Goal: Task Accomplishment & Management: Manage account settings

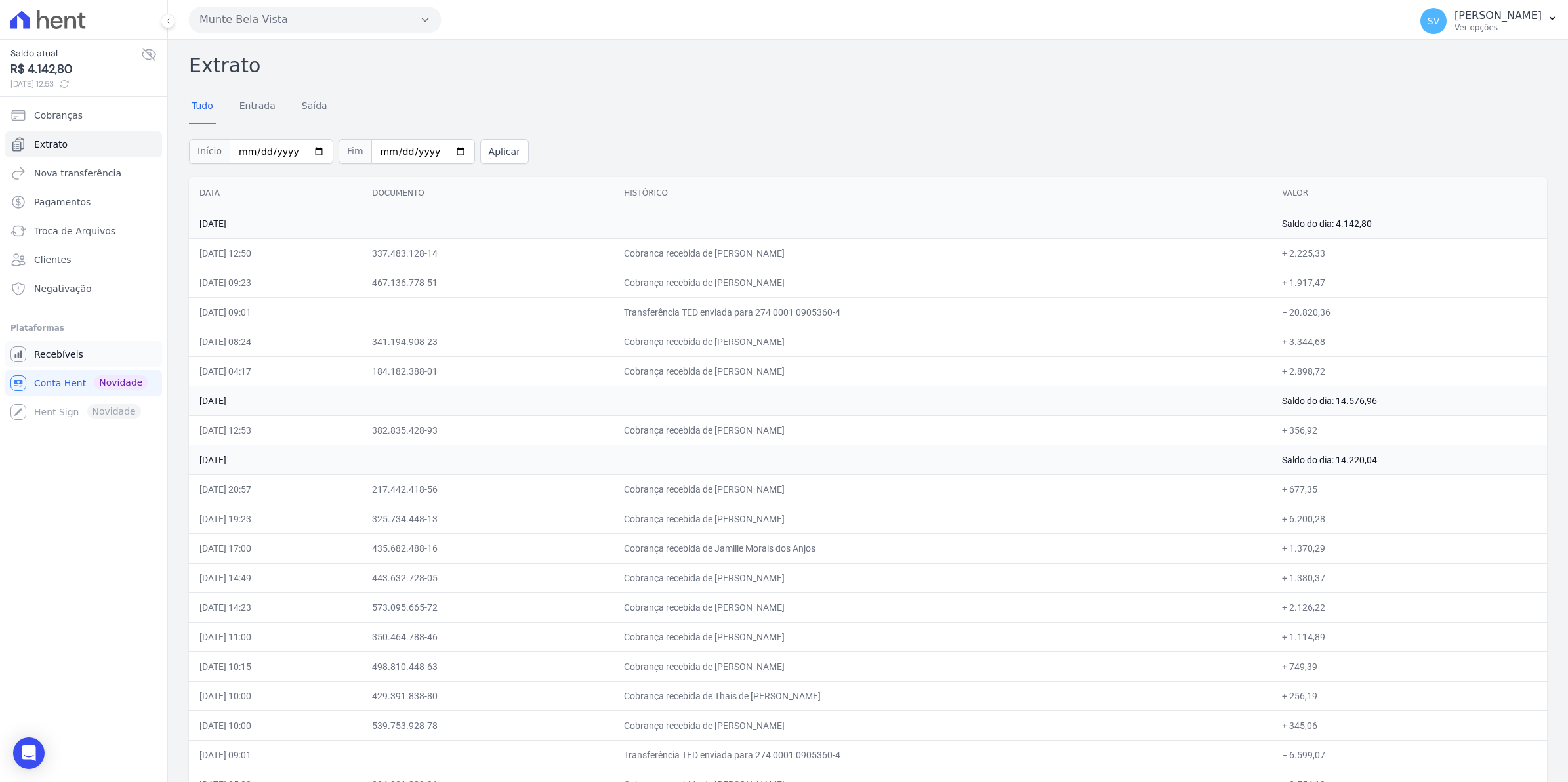
click at [70, 358] on span "Recebíveis" at bounding box center [59, 355] width 49 height 13
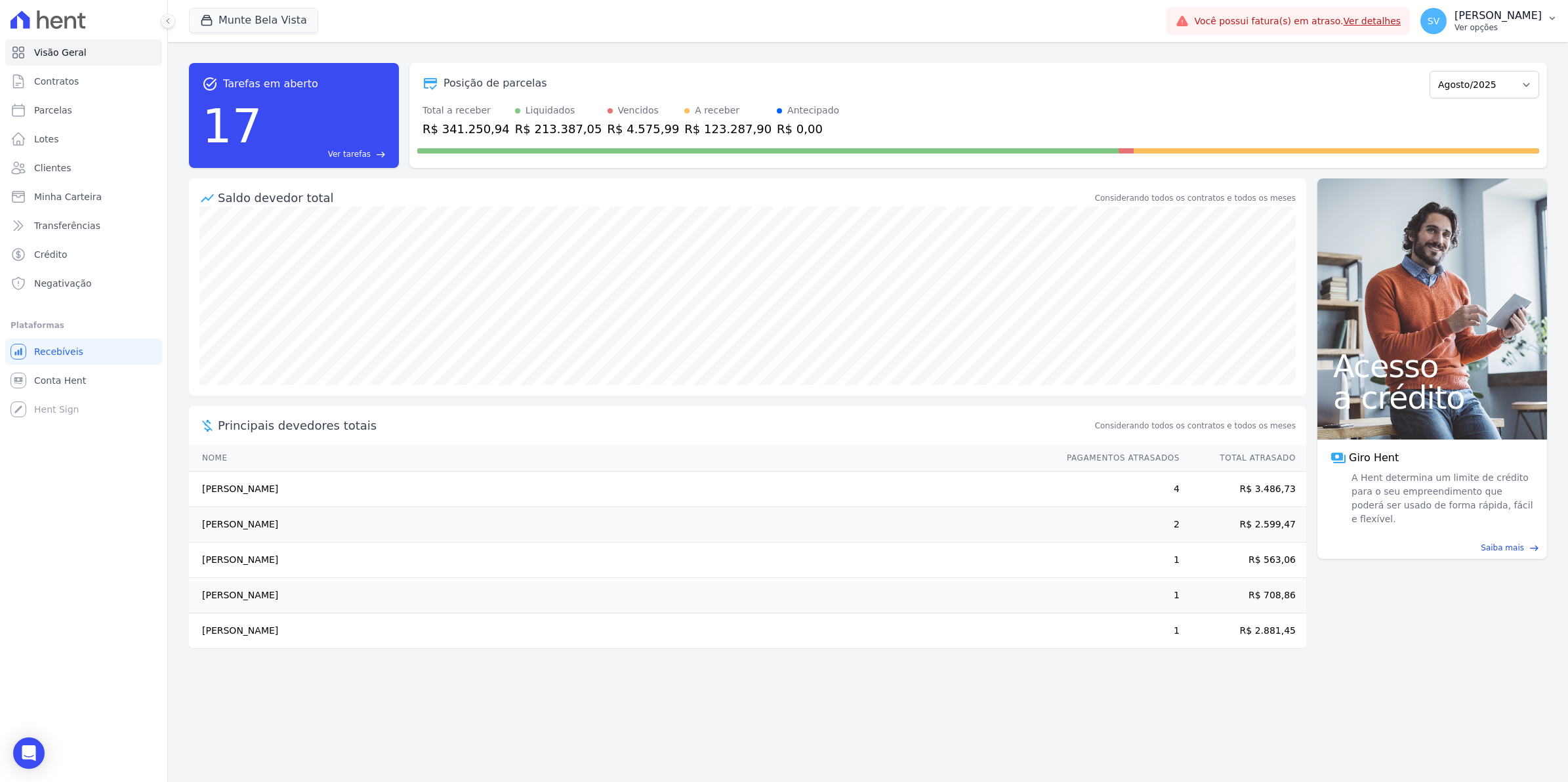
click at [1439, 23] on span "SV" at bounding box center [1433, 21] width 12 height 10
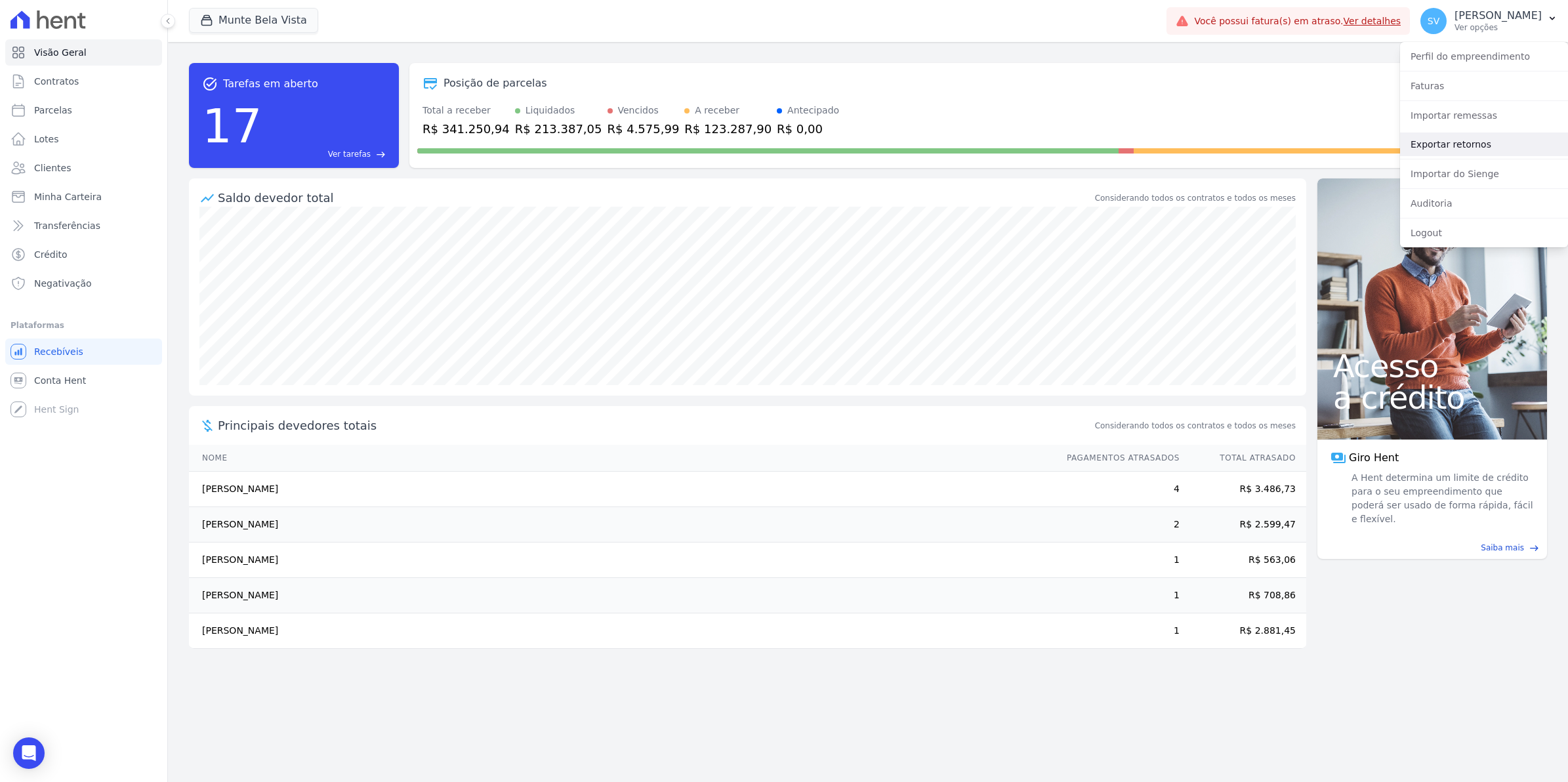
click at [1462, 147] on link "Exportar retornos" at bounding box center [1484, 144] width 168 height 23
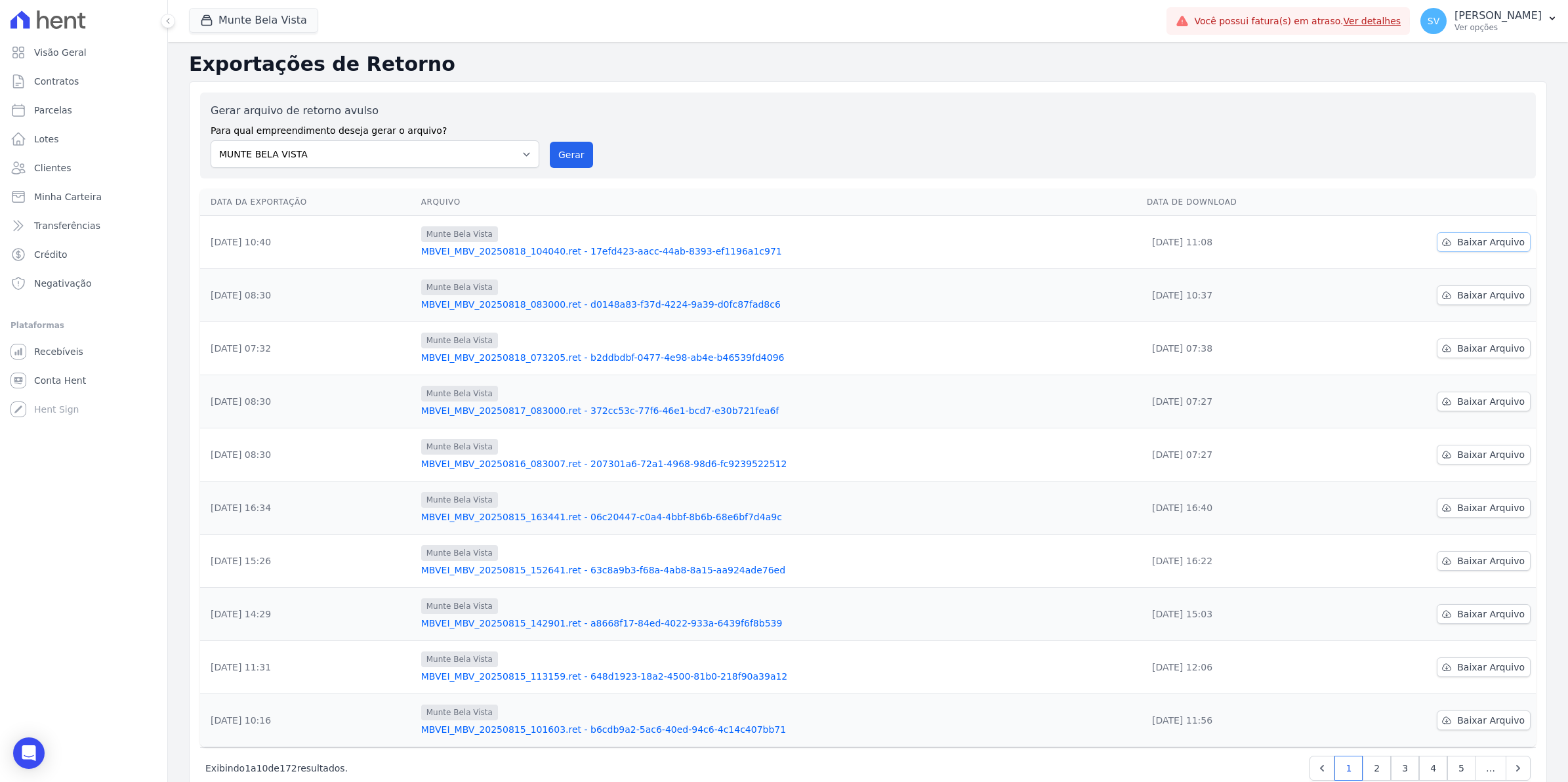
click at [1483, 240] on span "Baixar Arquivo" at bounding box center [1491, 242] width 67 height 13
click at [562, 152] on button "Gerar" at bounding box center [571, 155] width 43 height 26
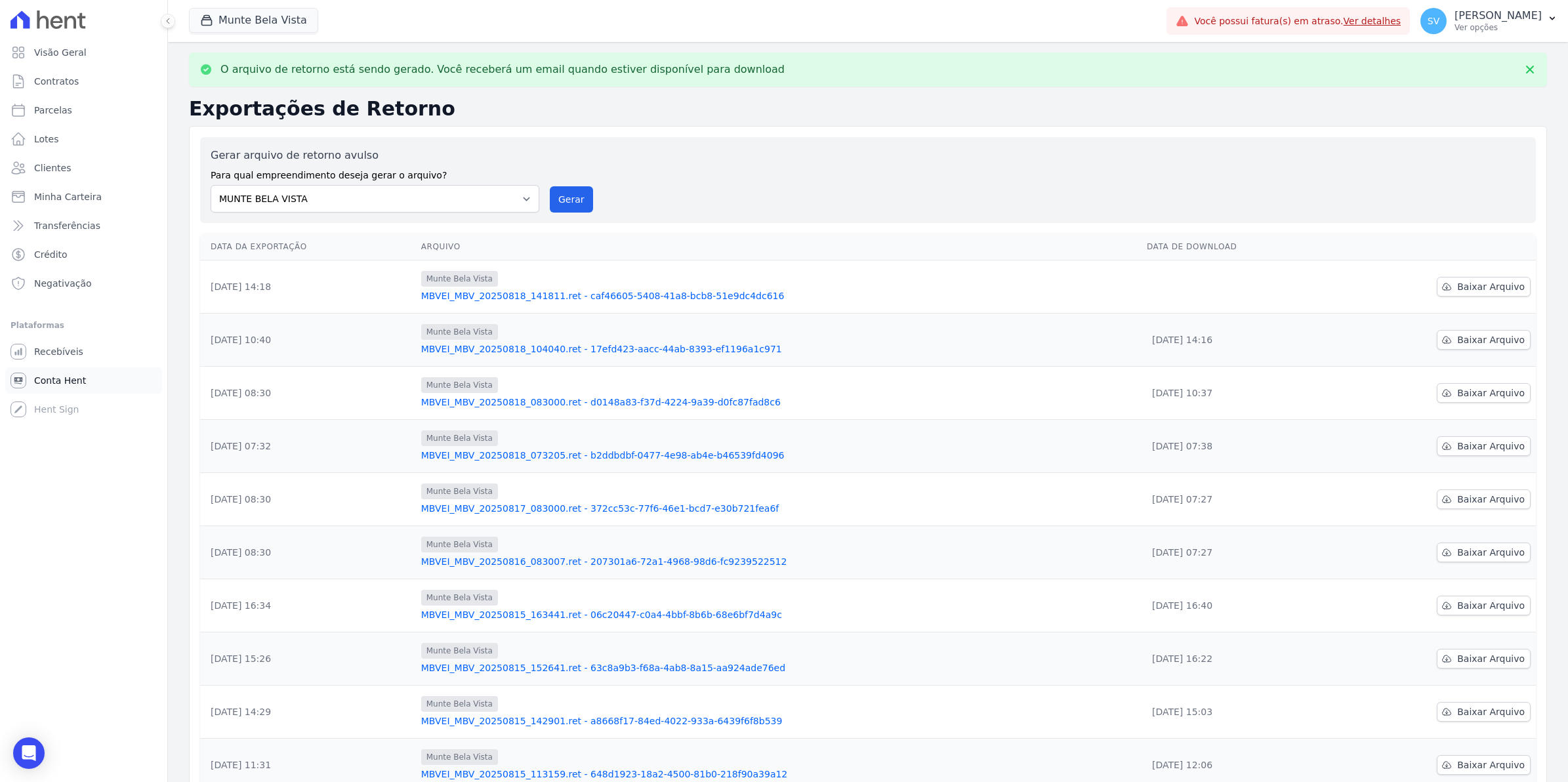
click at [53, 377] on span "Conta Hent" at bounding box center [60, 380] width 52 height 13
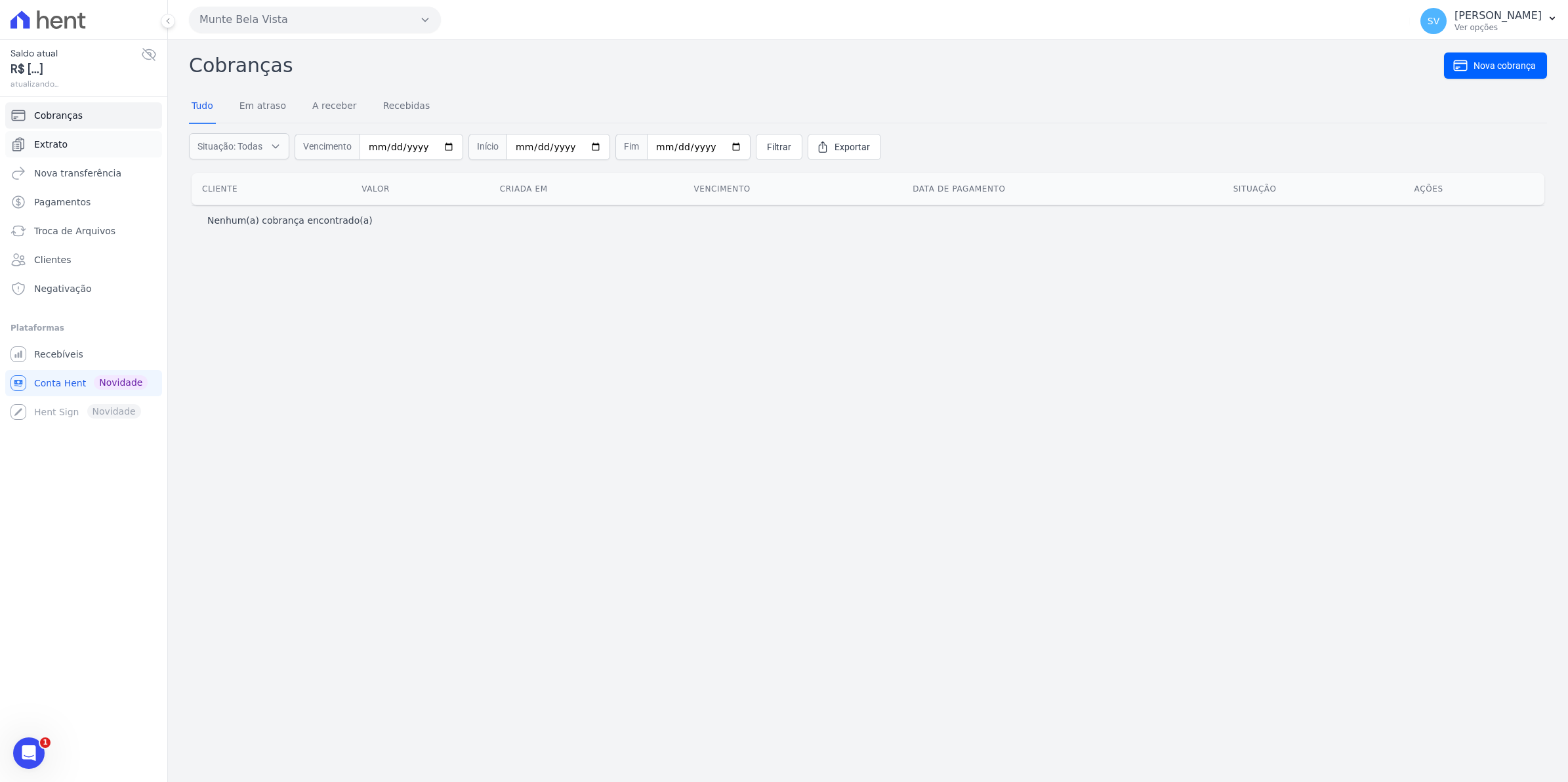
click at [66, 141] on link "Extrato" at bounding box center [84, 144] width 157 height 26
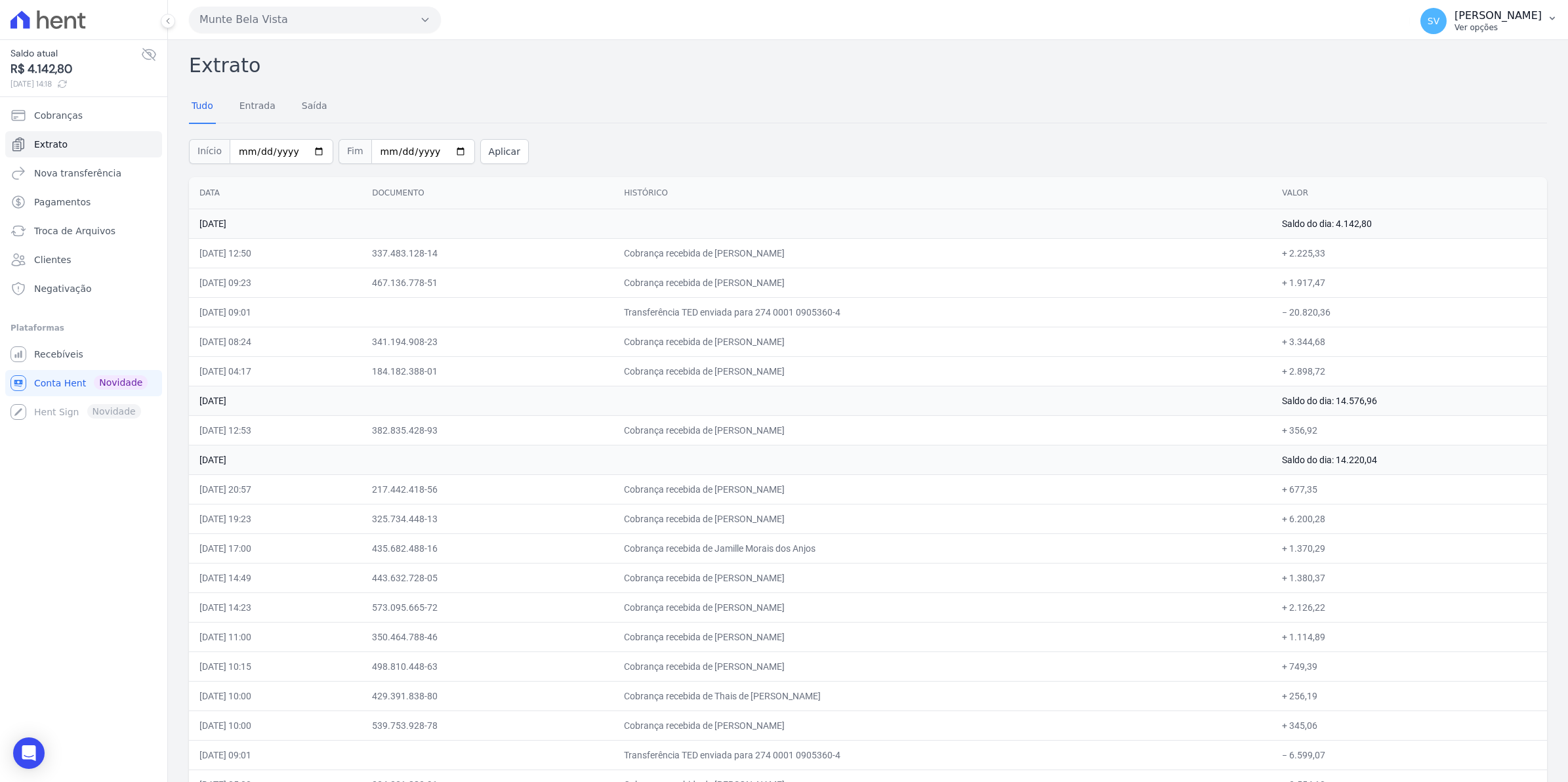
click at [1439, 20] on span "SV" at bounding box center [1433, 21] width 12 height 10
click at [57, 356] on span "Recebíveis" at bounding box center [59, 355] width 49 height 13
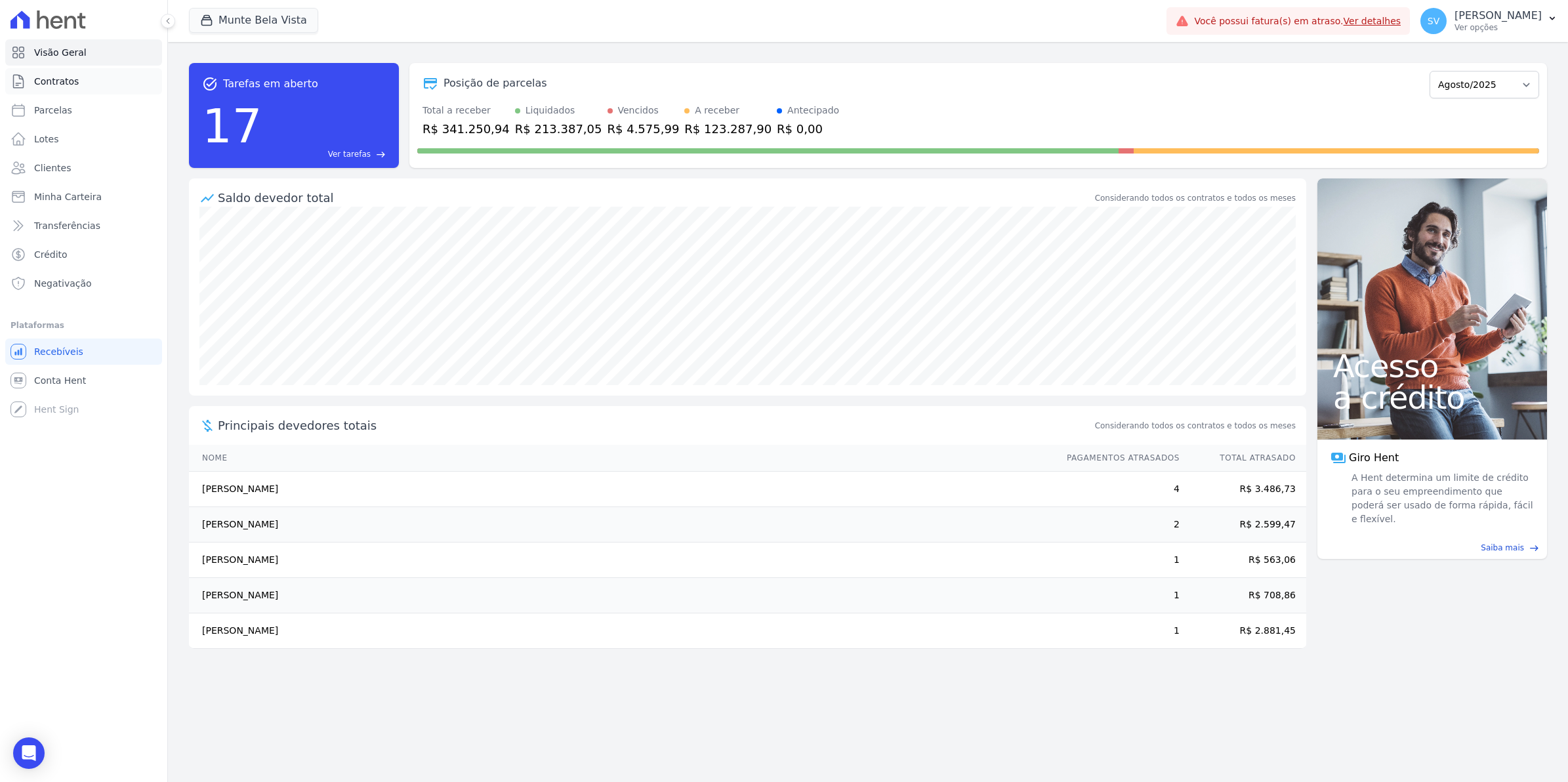
click at [51, 81] on span "Contratos" at bounding box center [56, 81] width 45 height 13
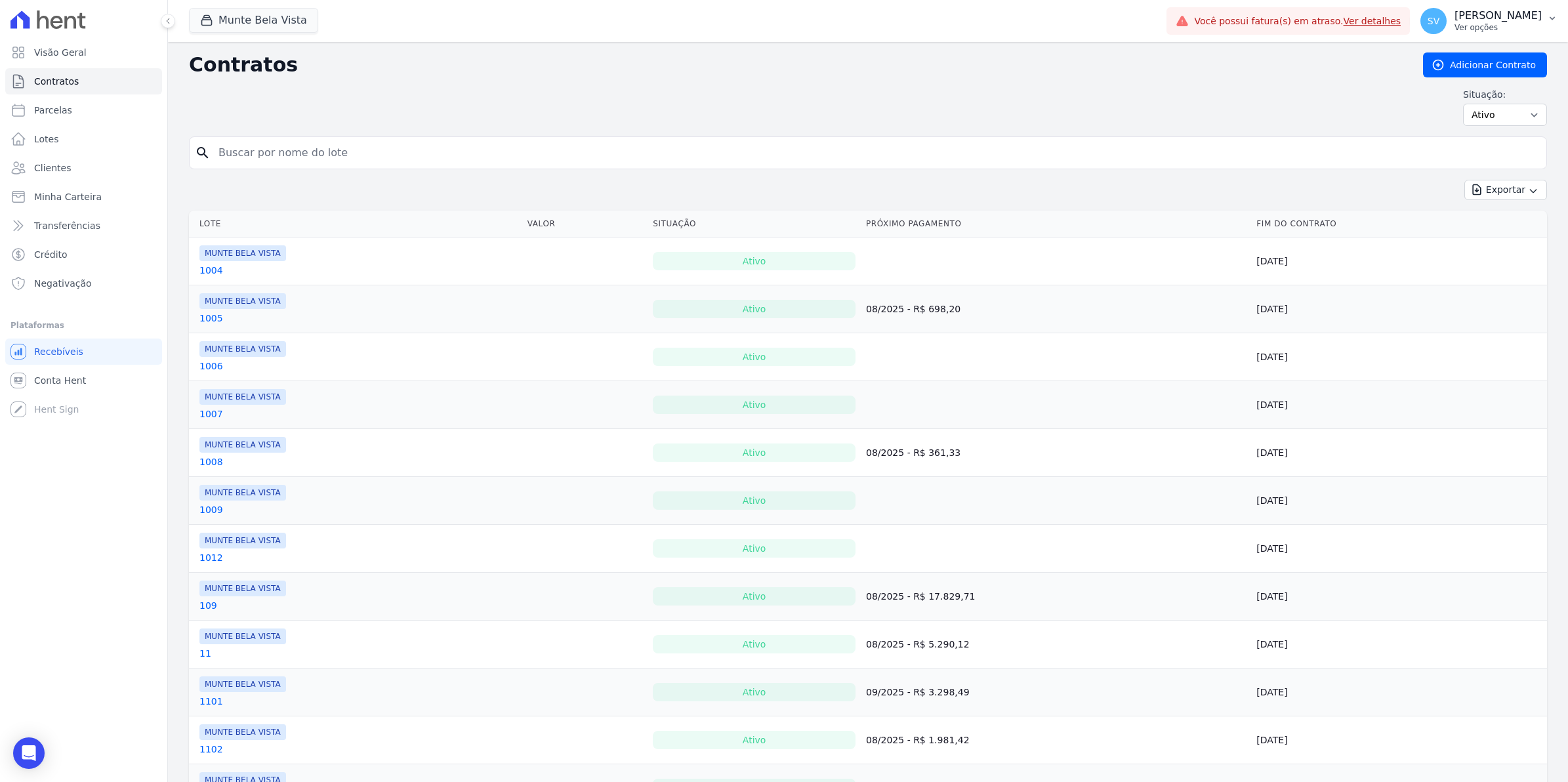
click at [1439, 21] on span "SV" at bounding box center [1433, 21] width 12 height 10
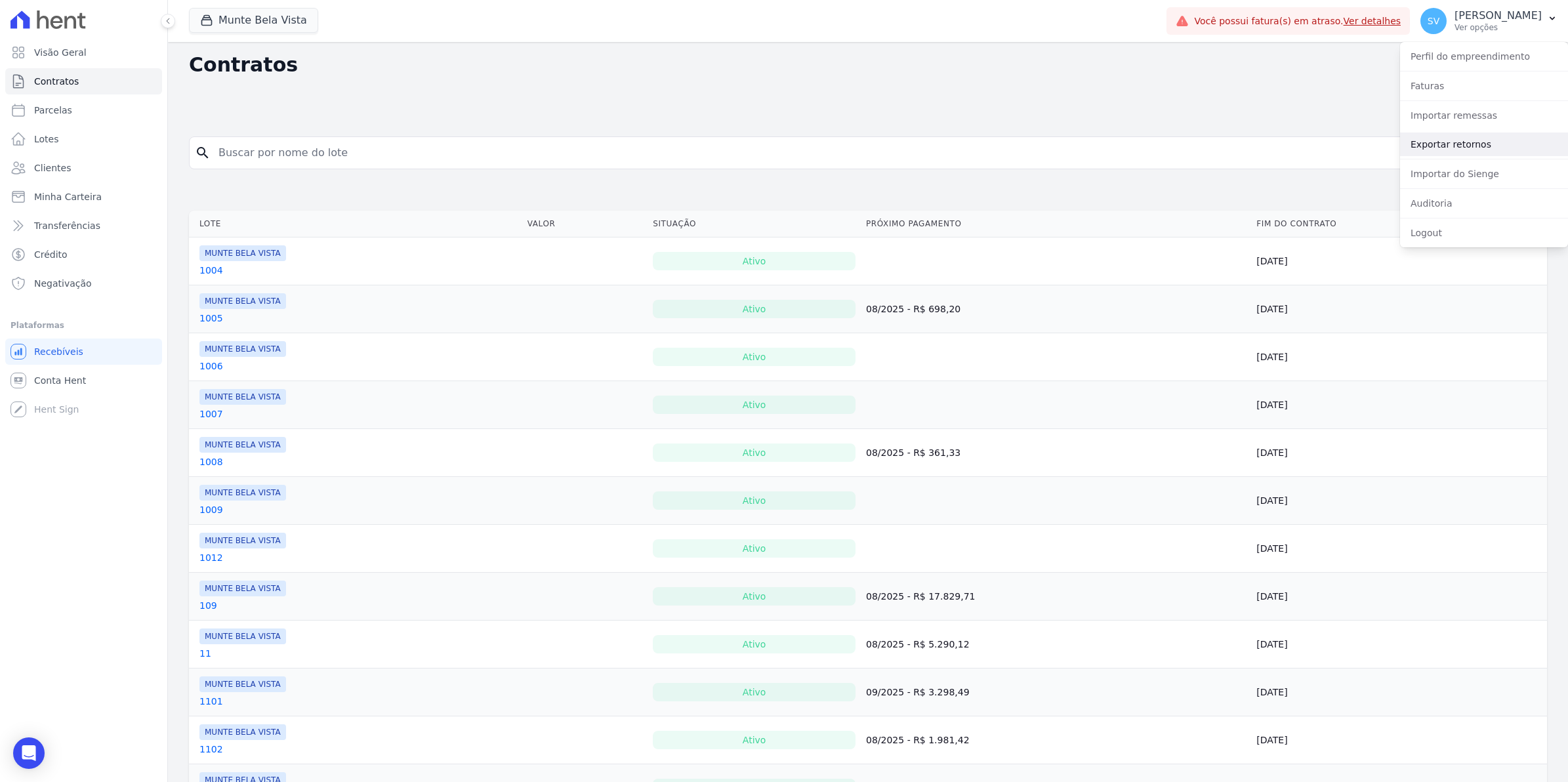
click at [1439, 151] on link "Exportar retornos" at bounding box center [1484, 144] width 168 height 23
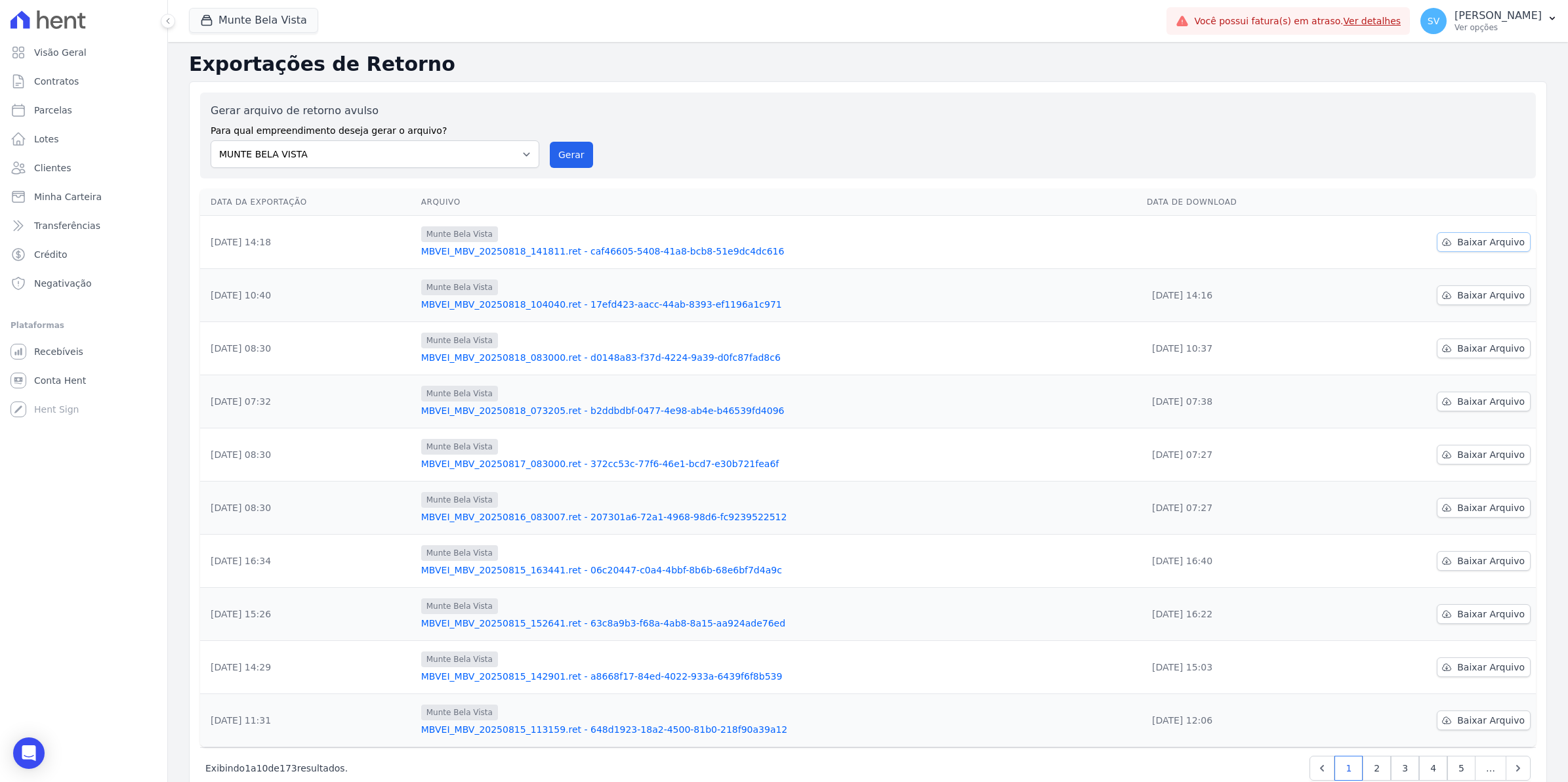
click at [1481, 243] on span "Baixar Arquivo" at bounding box center [1491, 242] width 67 height 13
click at [1500, 292] on span "Baixar Arquivo" at bounding box center [1491, 295] width 67 height 13
click at [1439, 23] on span "SV" at bounding box center [1433, 21] width 12 height 10
click at [1433, 147] on link "Exportar retornos" at bounding box center [1484, 144] width 168 height 23
click at [1471, 243] on span "Baixar Arquivo" at bounding box center [1491, 242] width 67 height 13
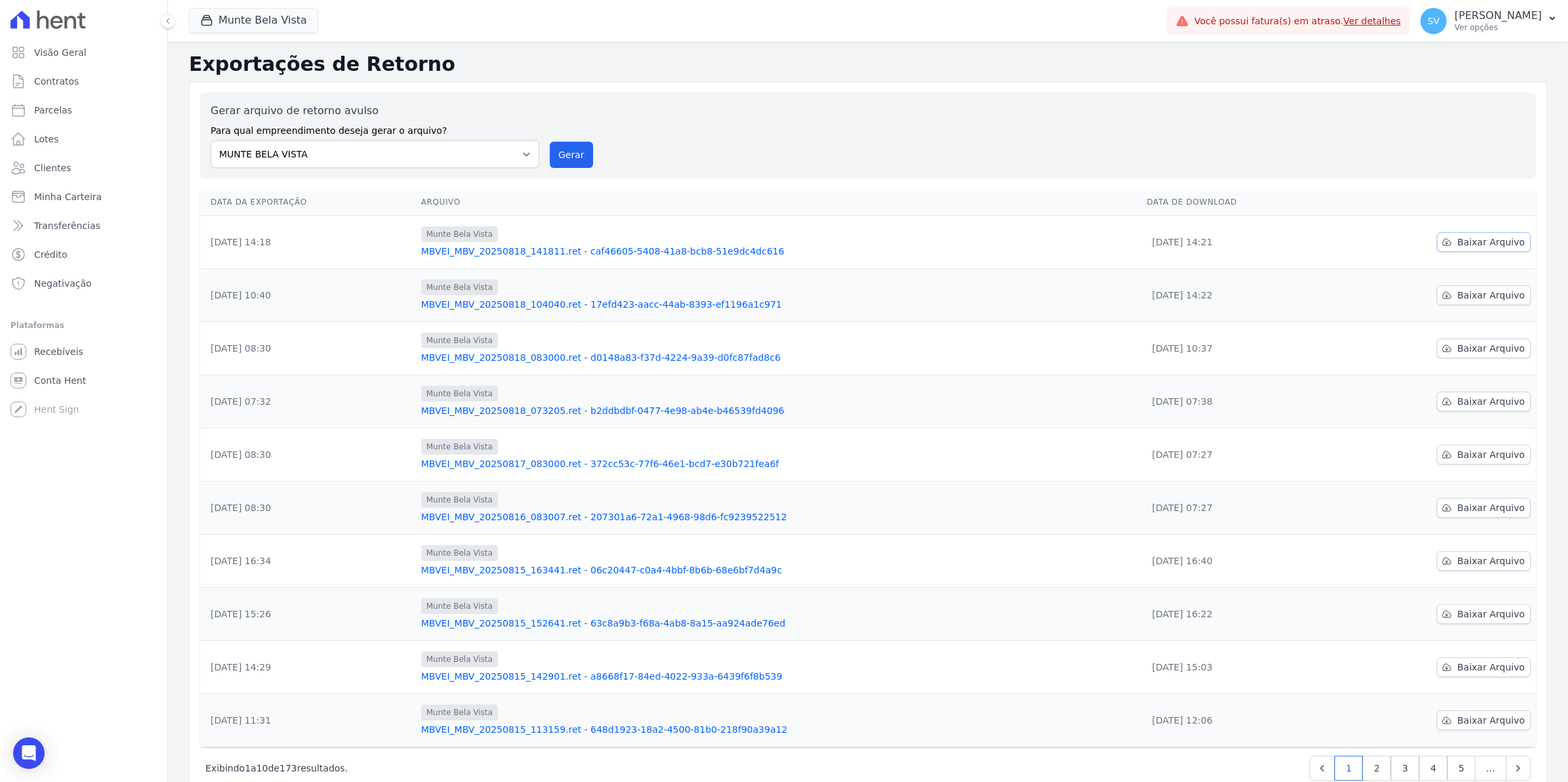
click at [1457, 241] on span "Baixar Arquivo" at bounding box center [1491, 242] width 67 height 13
click at [49, 377] on span "Conta Hent" at bounding box center [60, 380] width 52 height 13
click at [64, 346] on span "Recebíveis" at bounding box center [59, 352] width 49 height 13
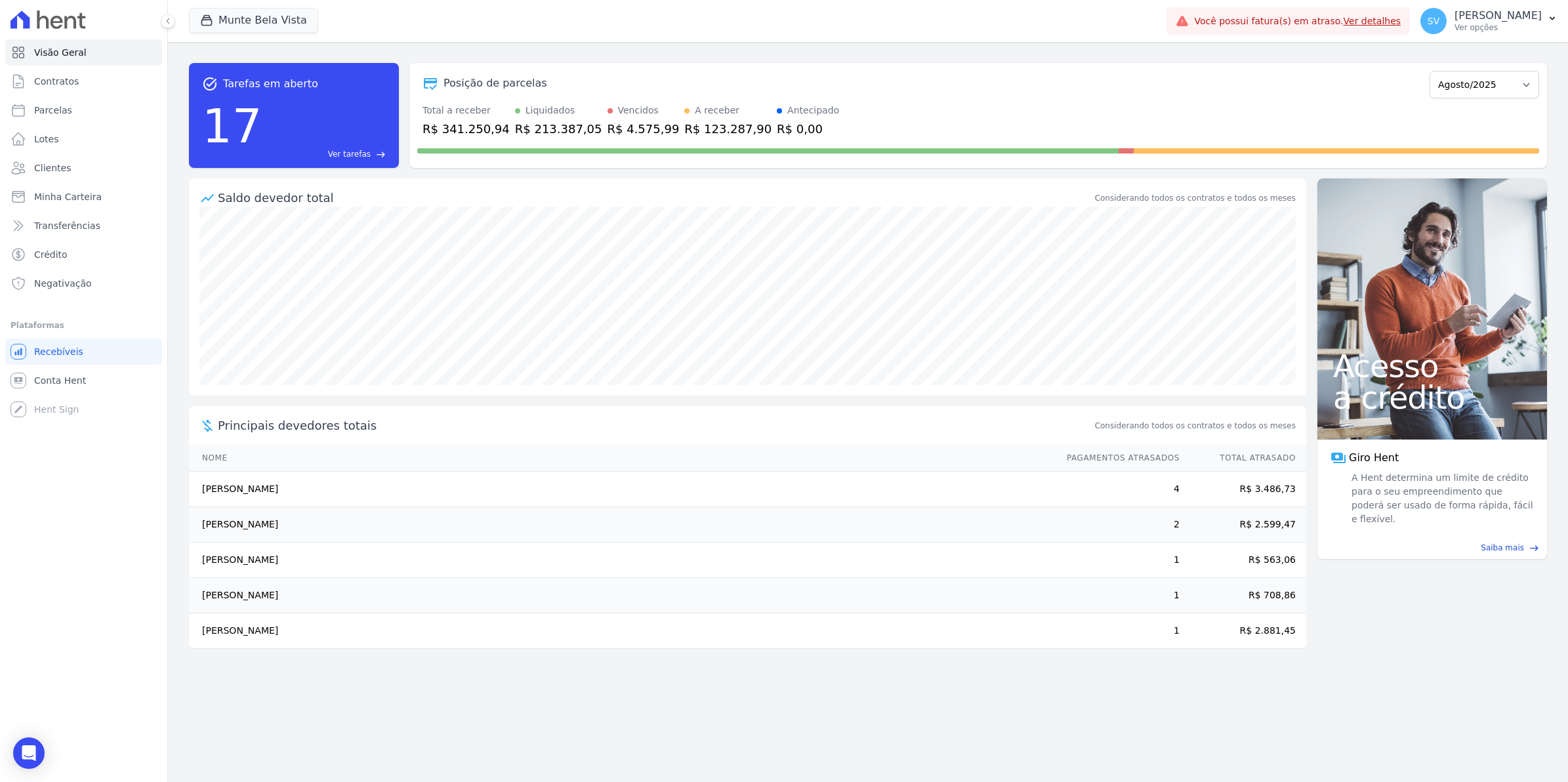
drag, startPoint x: 260, startPoint y: 564, endPoint x: 1392, endPoint y: 613, distance: 1133.1
click at [1392, 613] on div "task_alt Tarefas em aberto 17 Ver tarefas east Posição de parcelas [GEOGRAPHIC_…" at bounding box center [868, 412] width 1400 height 740
click at [50, 383] on span "Conta Hent" at bounding box center [60, 380] width 52 height 13
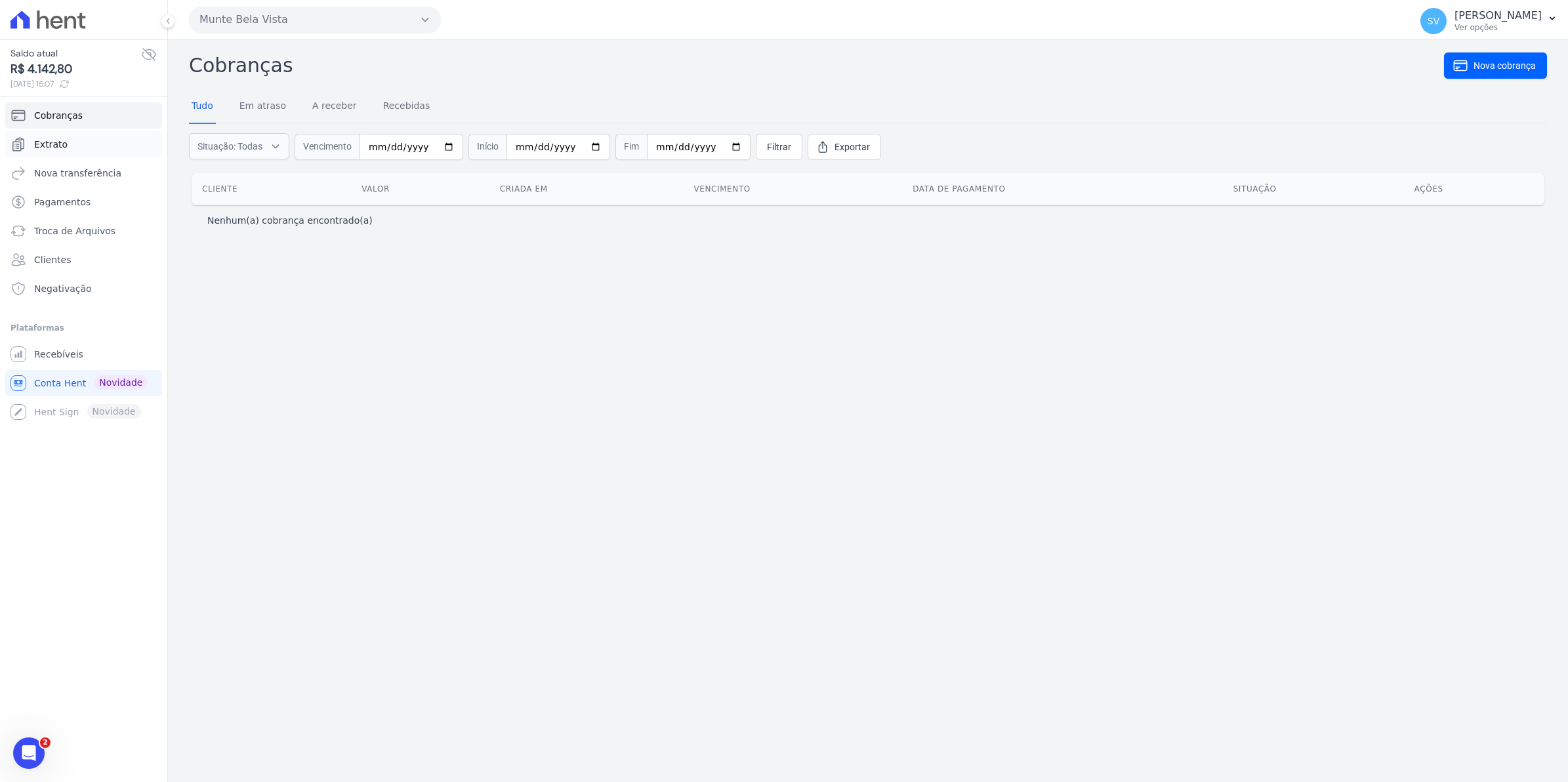
click at [64, 150] on link "Extrato" at bounding box center [84, 144] width 157 height 26
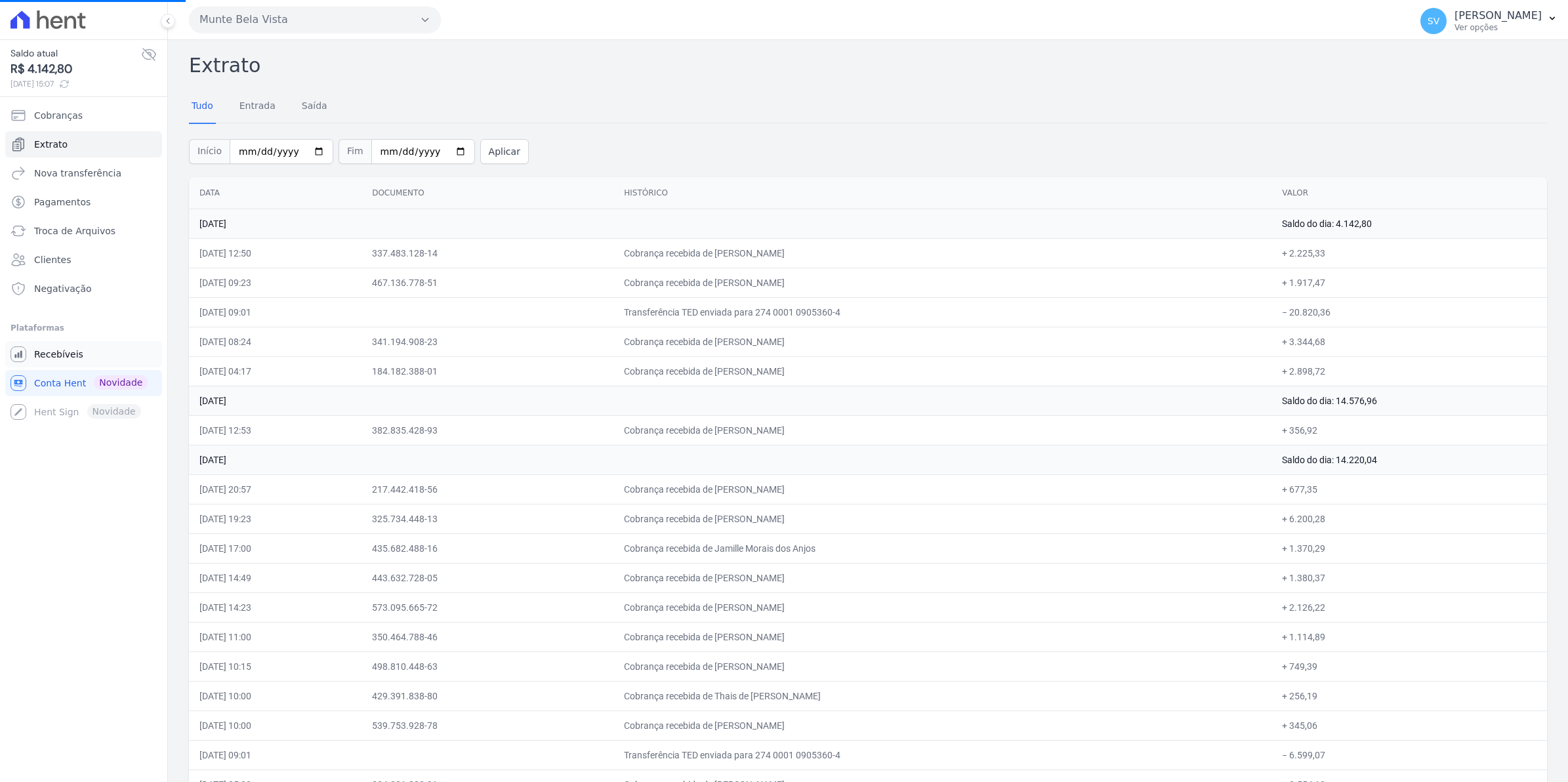
click at [64, 361] on link "Recebíveis" at bounding box center [84, 355] width 157 height 26
click at [1440, 25] on span "SV" at bounding box center [1433, 21] width 26 height 26
click at [1442, 23] on span "SV" at bounding box center [1433, 21] width 26 height 26
click at [64, 358] on span "Recebíveis" at bounding box center [59, 355] width 49 height 13
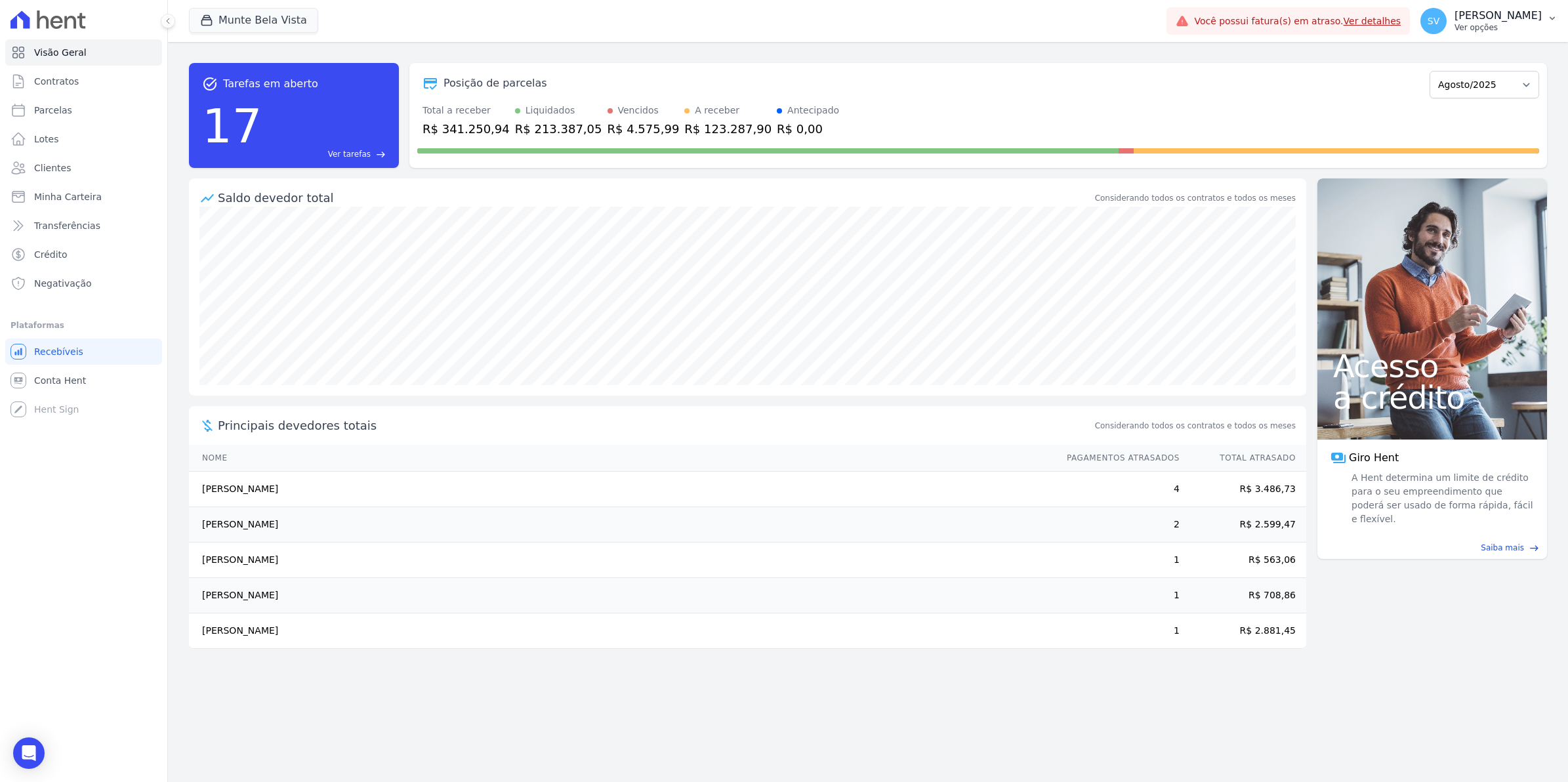
click at [1446, 27] on span "SV" at bounding box center [1433, 21] width 26 height 26
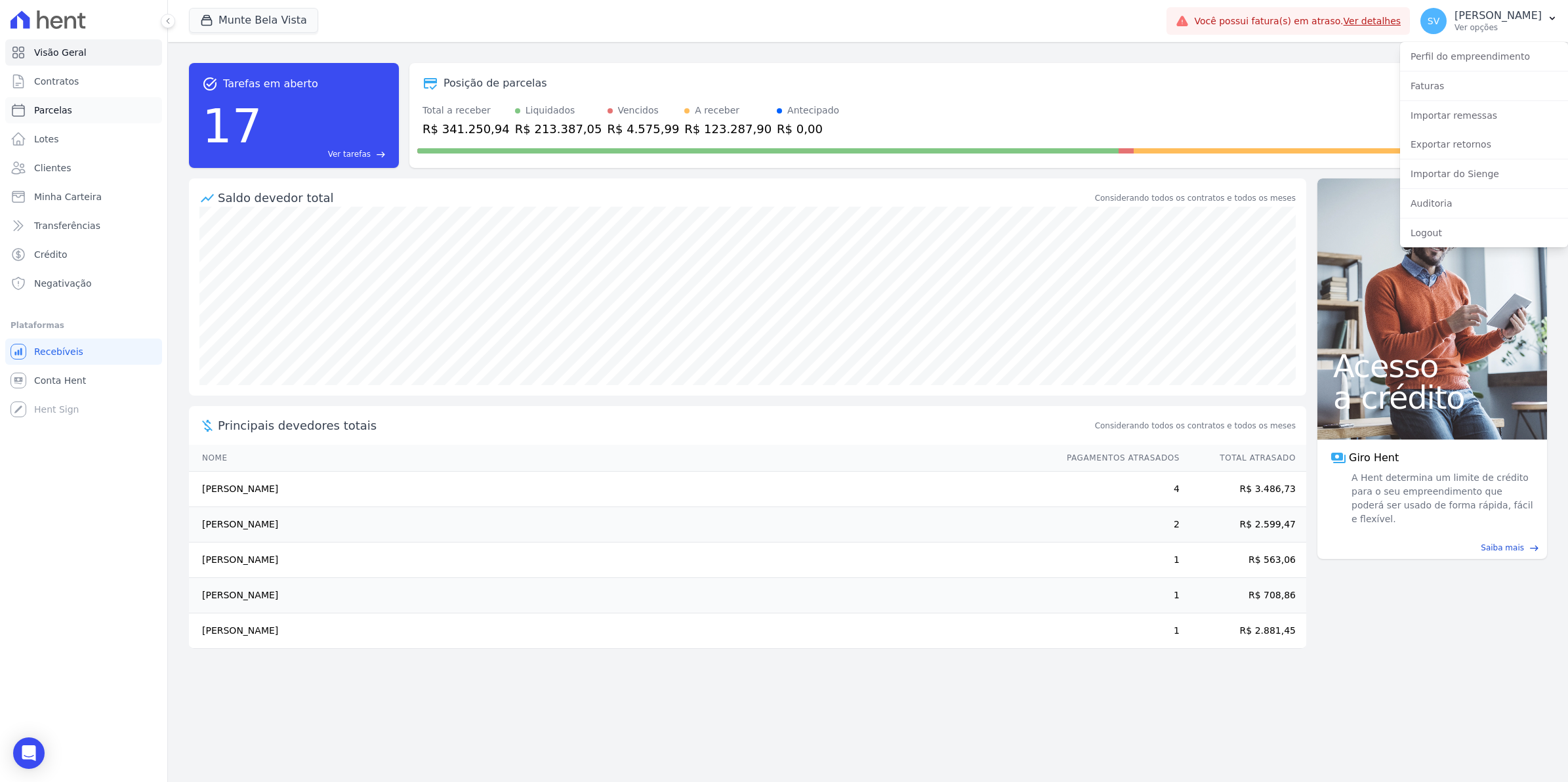
click at [51, 103] on link "Parcelas" at bounding box center [84, 111] width 157 height 26
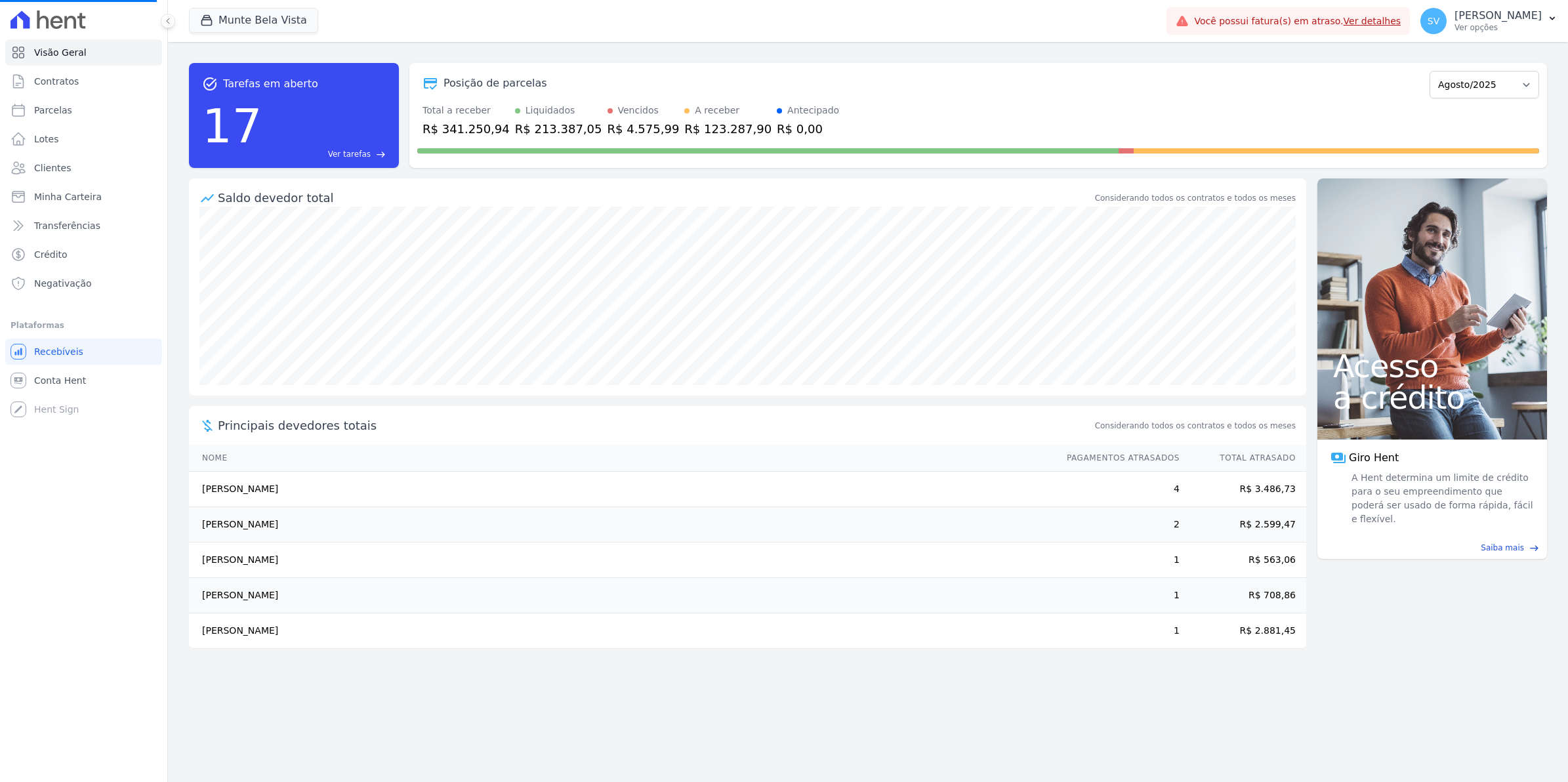
select select
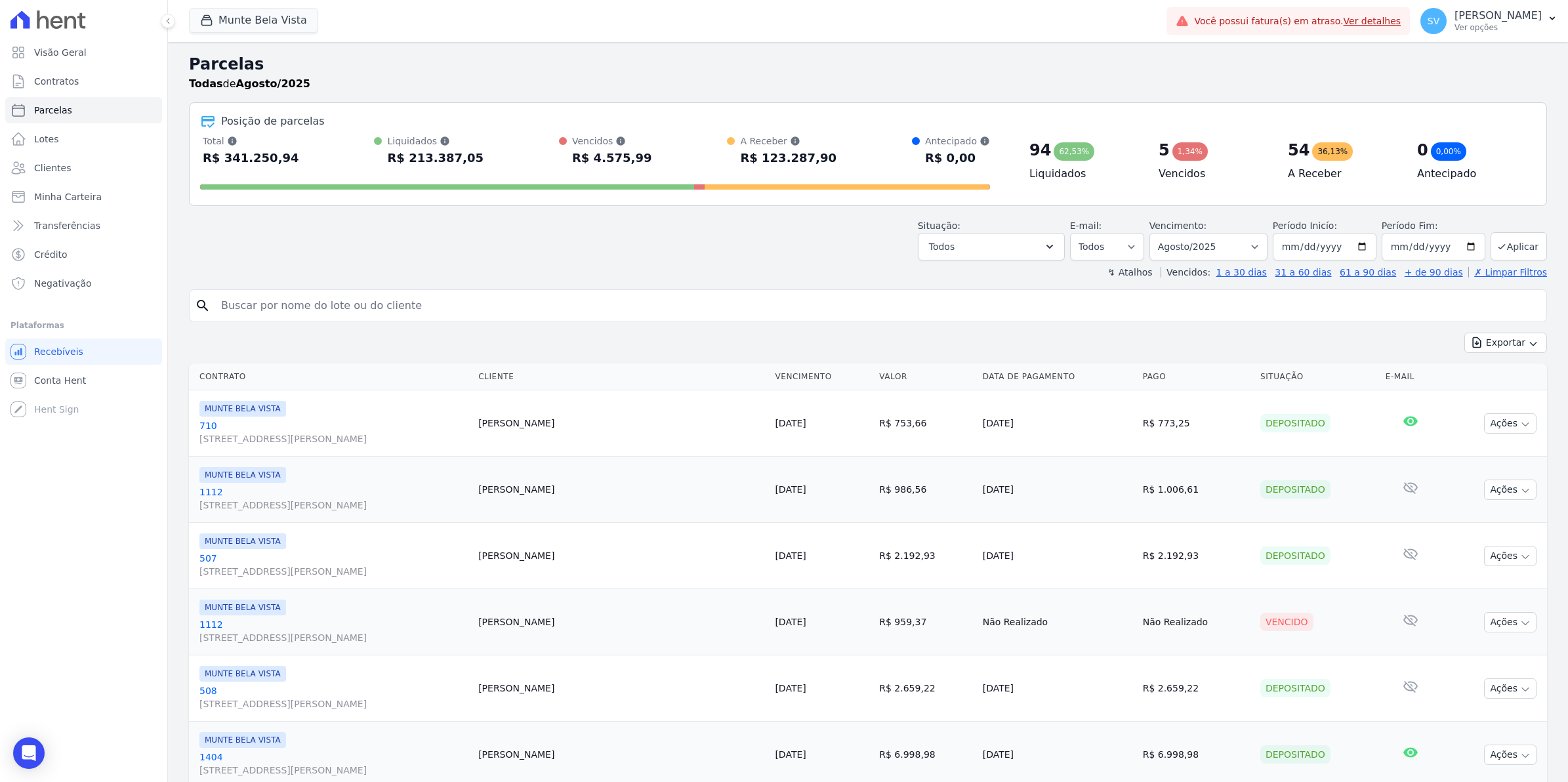
click at [382, 305] on input "search" at bounding box center [877, 306] width 1328 height 26
type input "[PERSON_NAME]"
select select
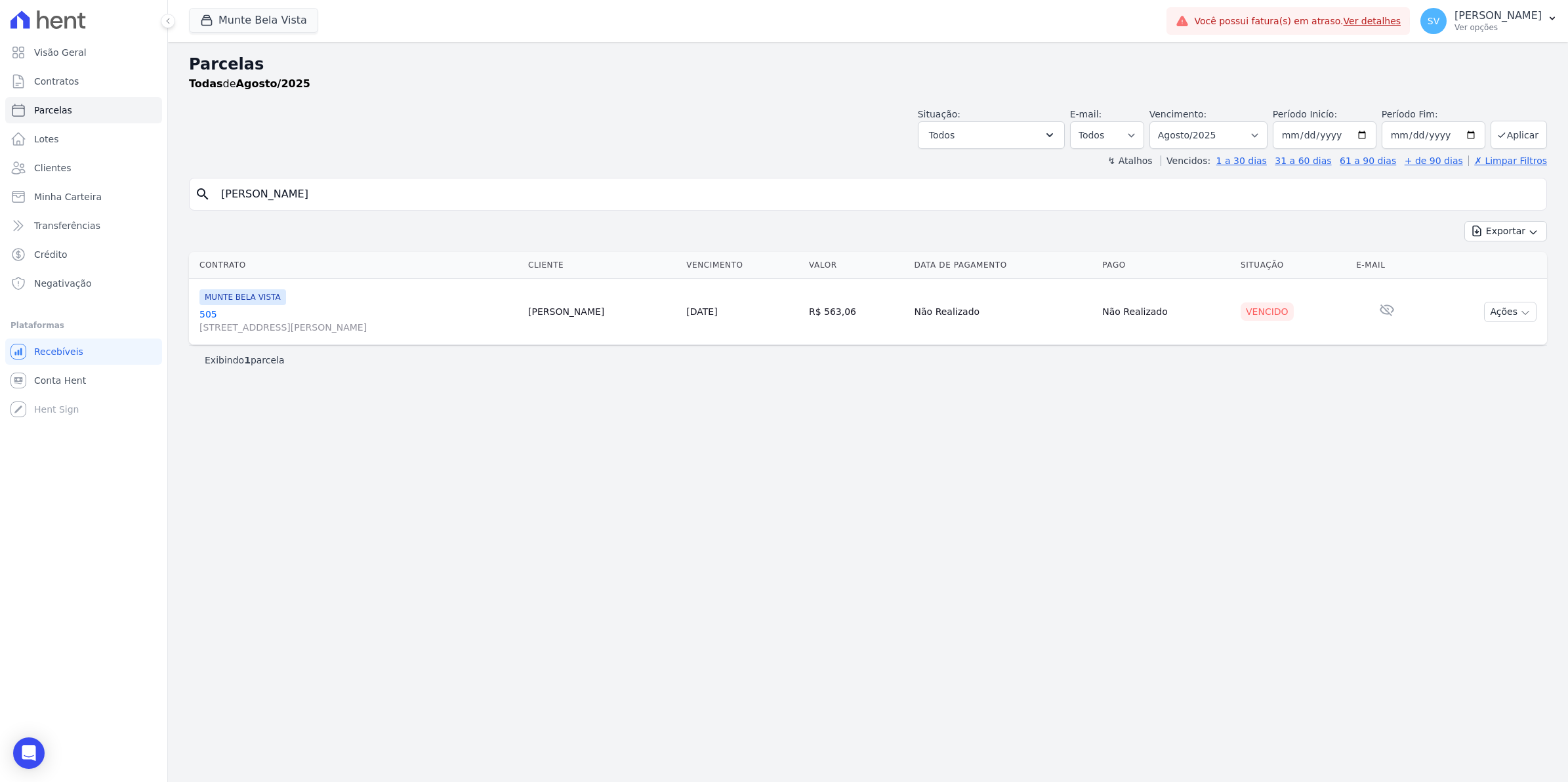
click at [204, 313] on link "[GEOGRAPHIC_DATA][STREET_ADDRESS][PERSON_NAME][GEOGRAPHIC_DATA]" at bounding box center [358, 321] width 318 height 26
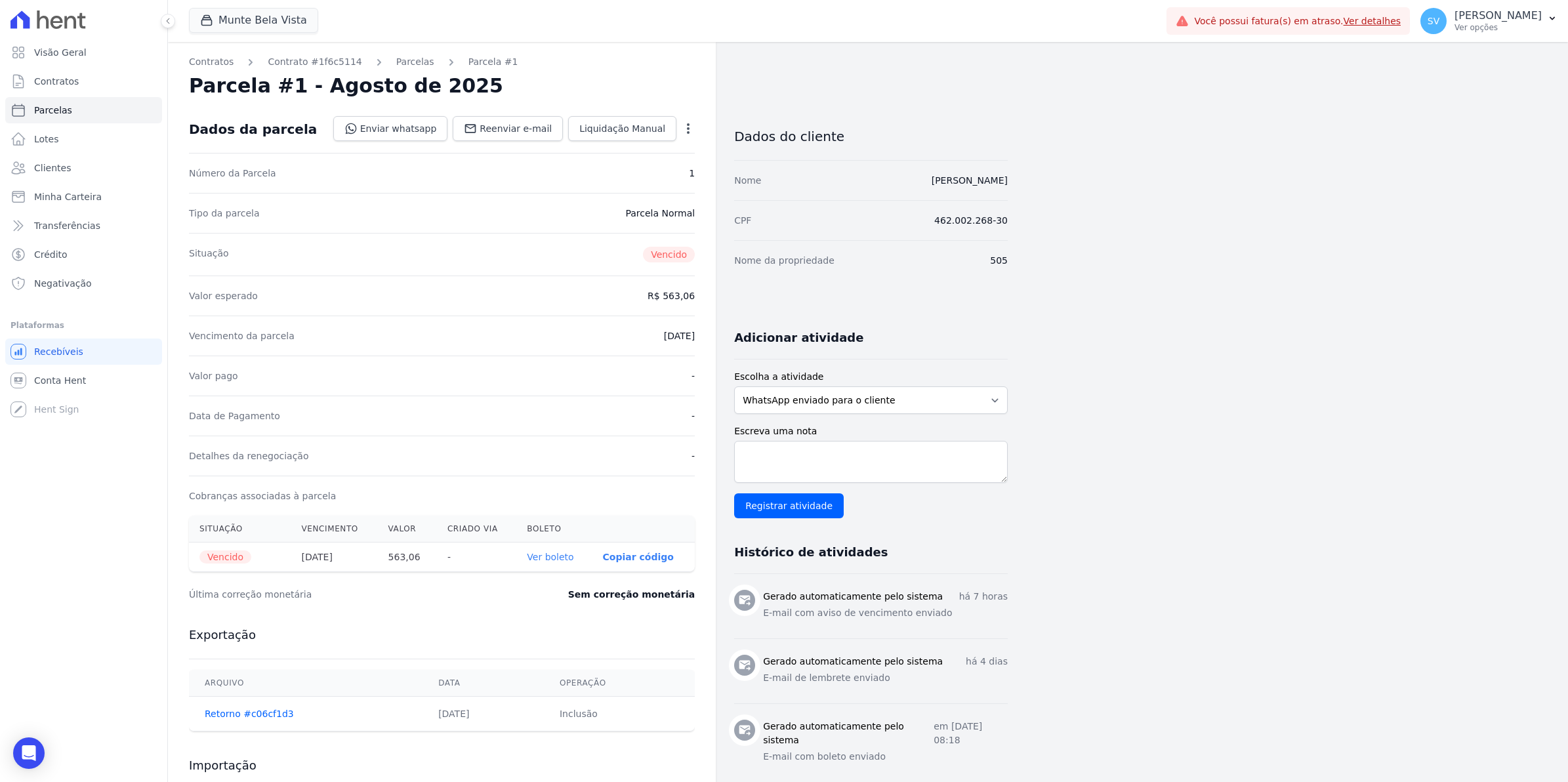
click at [692, 130] on icon "button" at bounding box center [688, 129] width 13 height 13
click at [624, 150] on link "Alterar" at bounding box center [632, 147] width 116 height 23
click at [617, 336] on input "[DATE]" at bounding box center [643, 335] width 103 height 28
click at [611, 335] on input "[DATE]" at bounding box center [643, 335] width 103 height 28
type input "[DATE]"
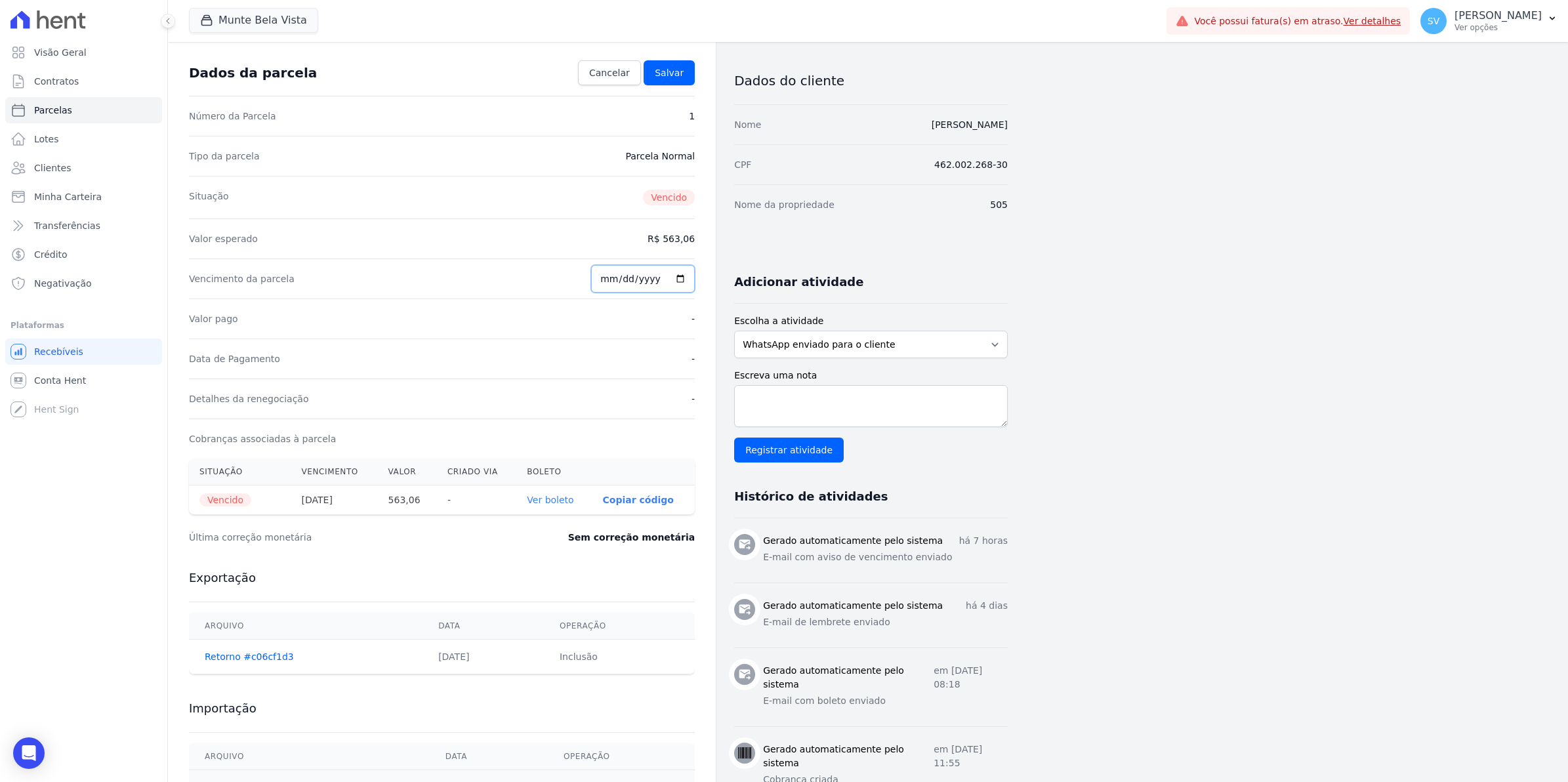
scroll to position [82, 0]
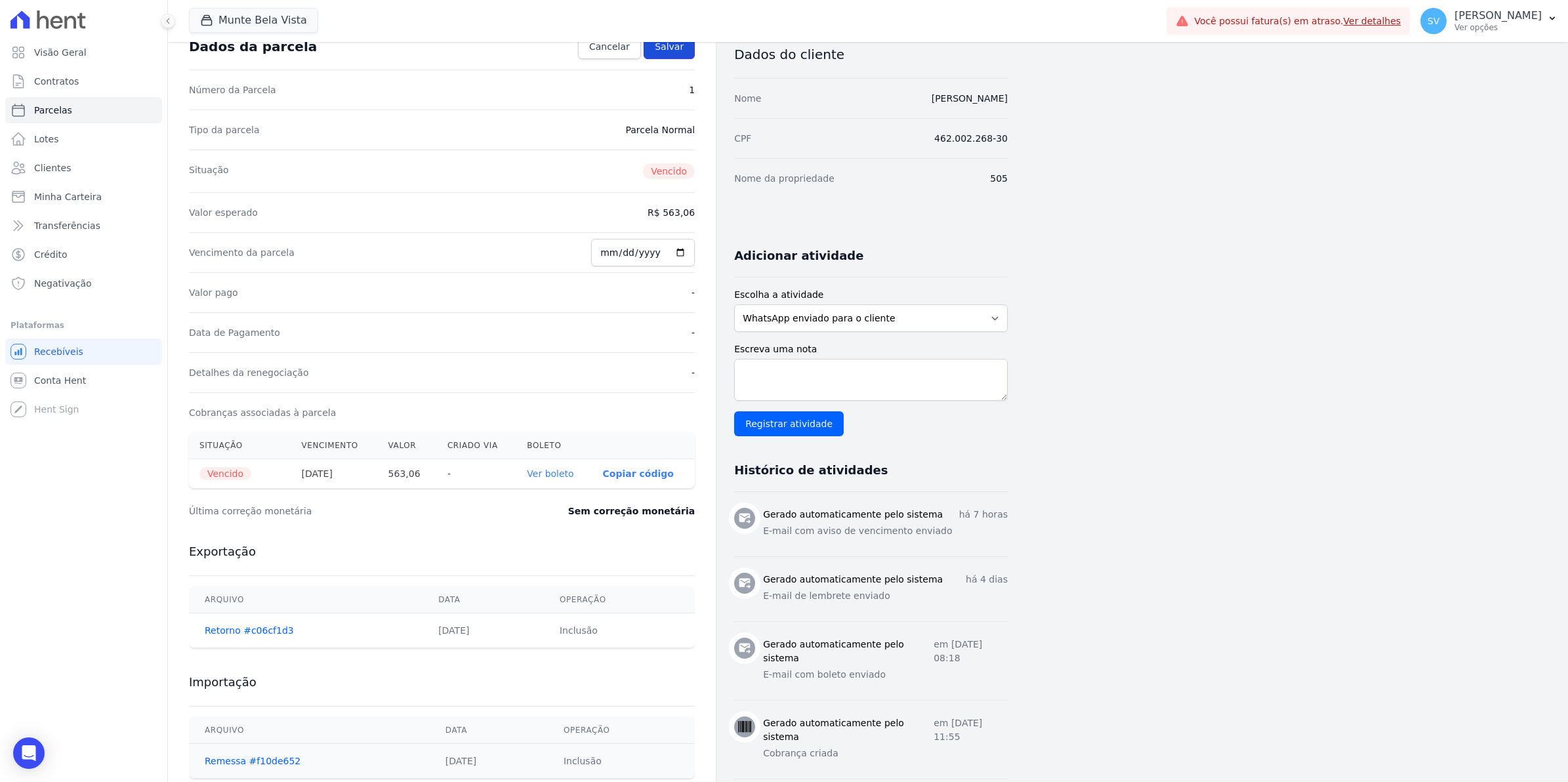
click at [674, 47] on span "Salvar" at bounding box center [669, 47] width 29 height 13
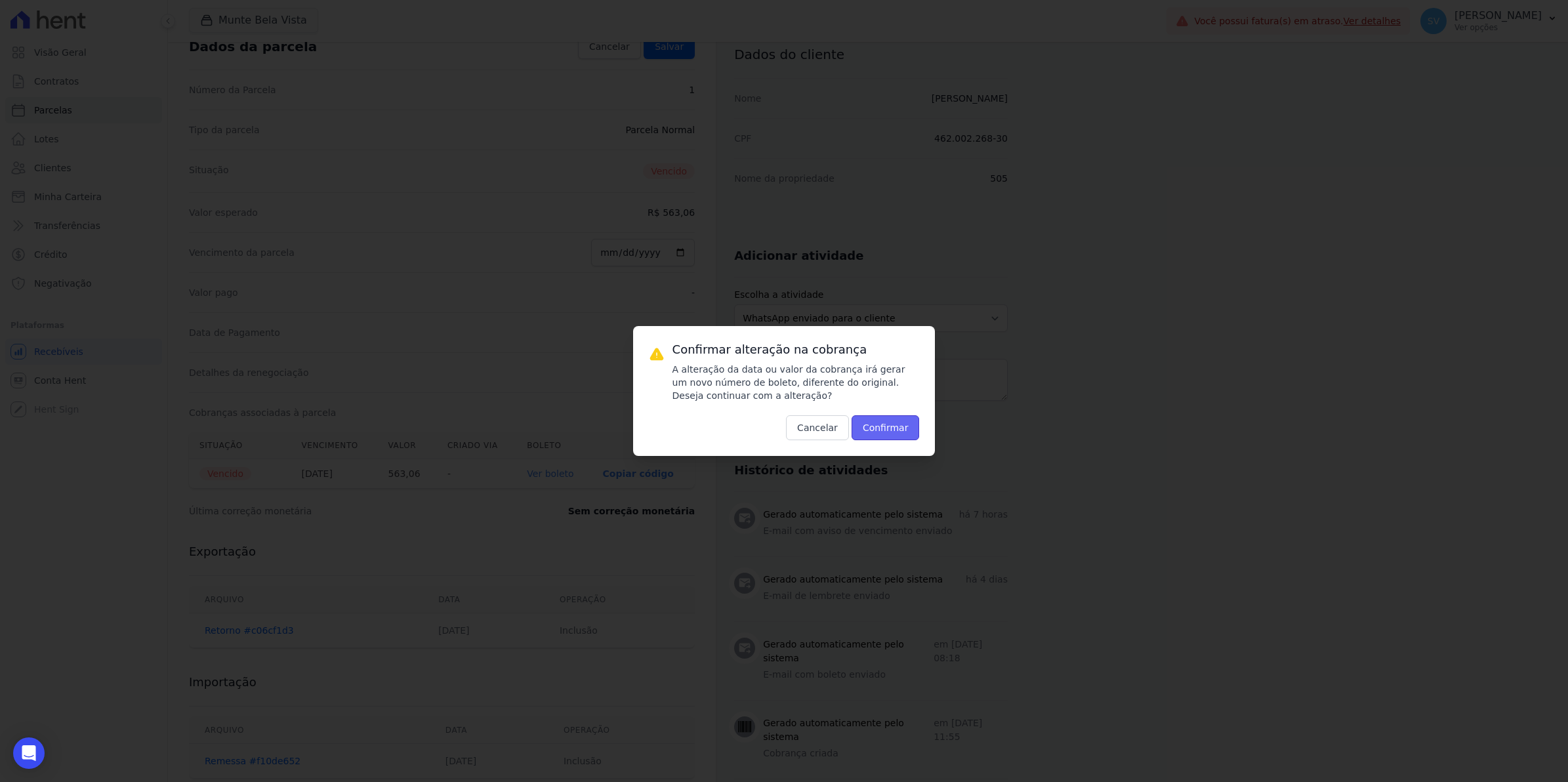
click at [890, 427] on button "Confirmar" at bounding box center [885, 428] width 68 height 25
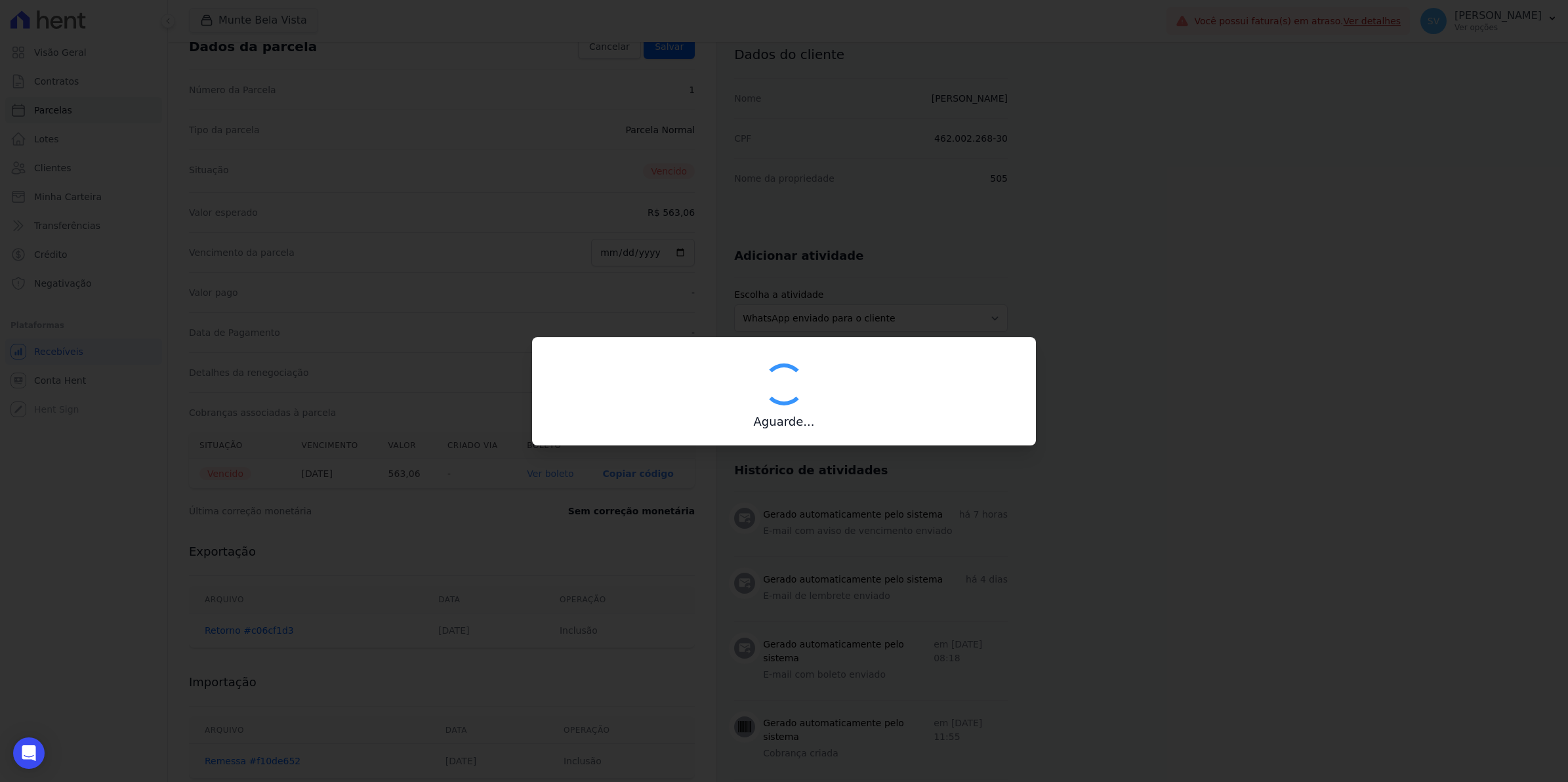
type input "00190000090335103300000635872179811740000056306"
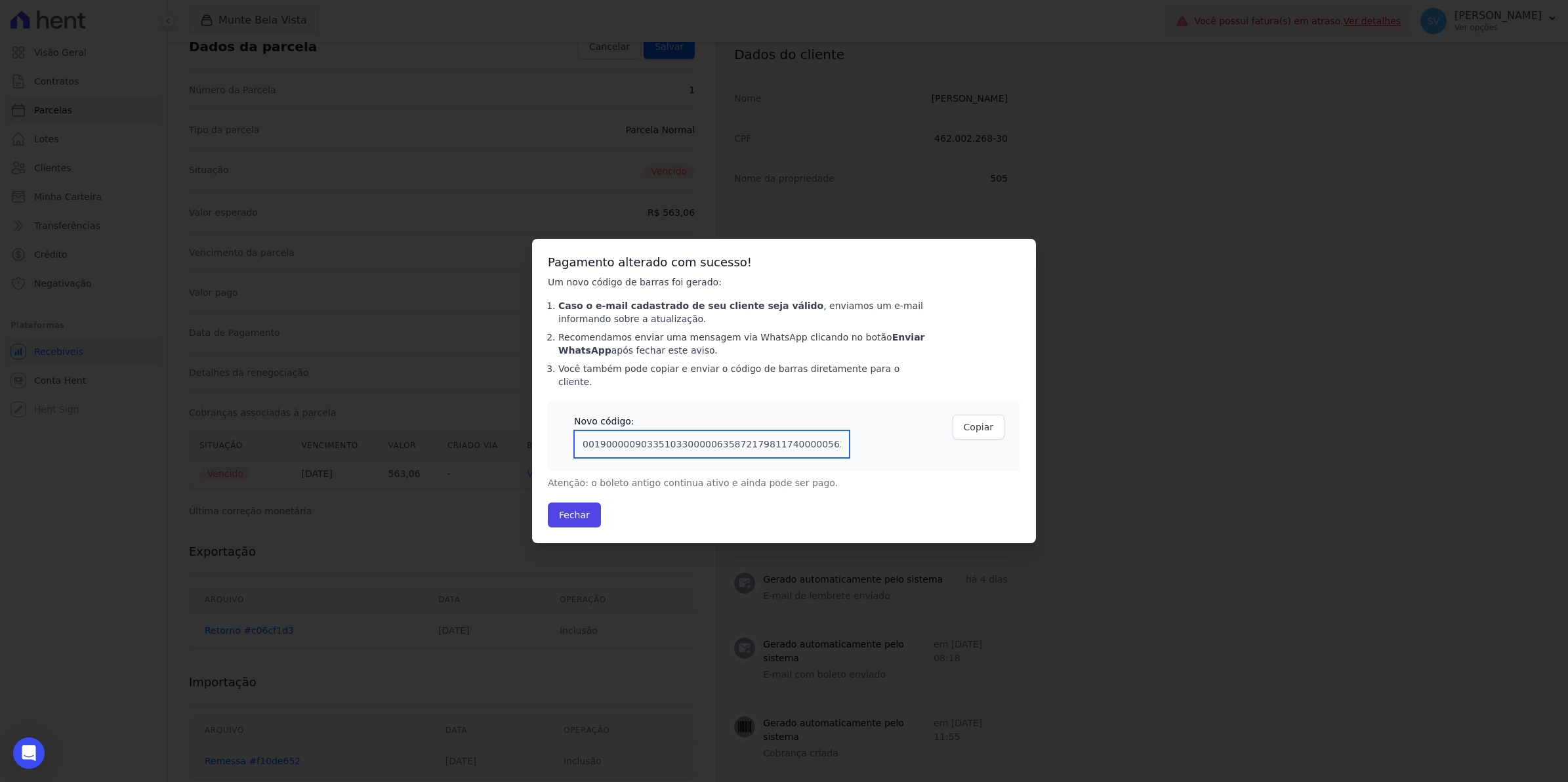
drag, startPoint x: 828, startPoint y: 424, endPoint x: 254, endPoint y: 441, distance: 574.3
click at [254, 441] on div "Confirmar alteração na cobrança A alteração da data ou valor da cobrança irá ge…" at bounding box center [784, 391] width 1568 height 782
click at [574, 506] on button "Fechar" at bounding box center [574, 515] width 53 height 25
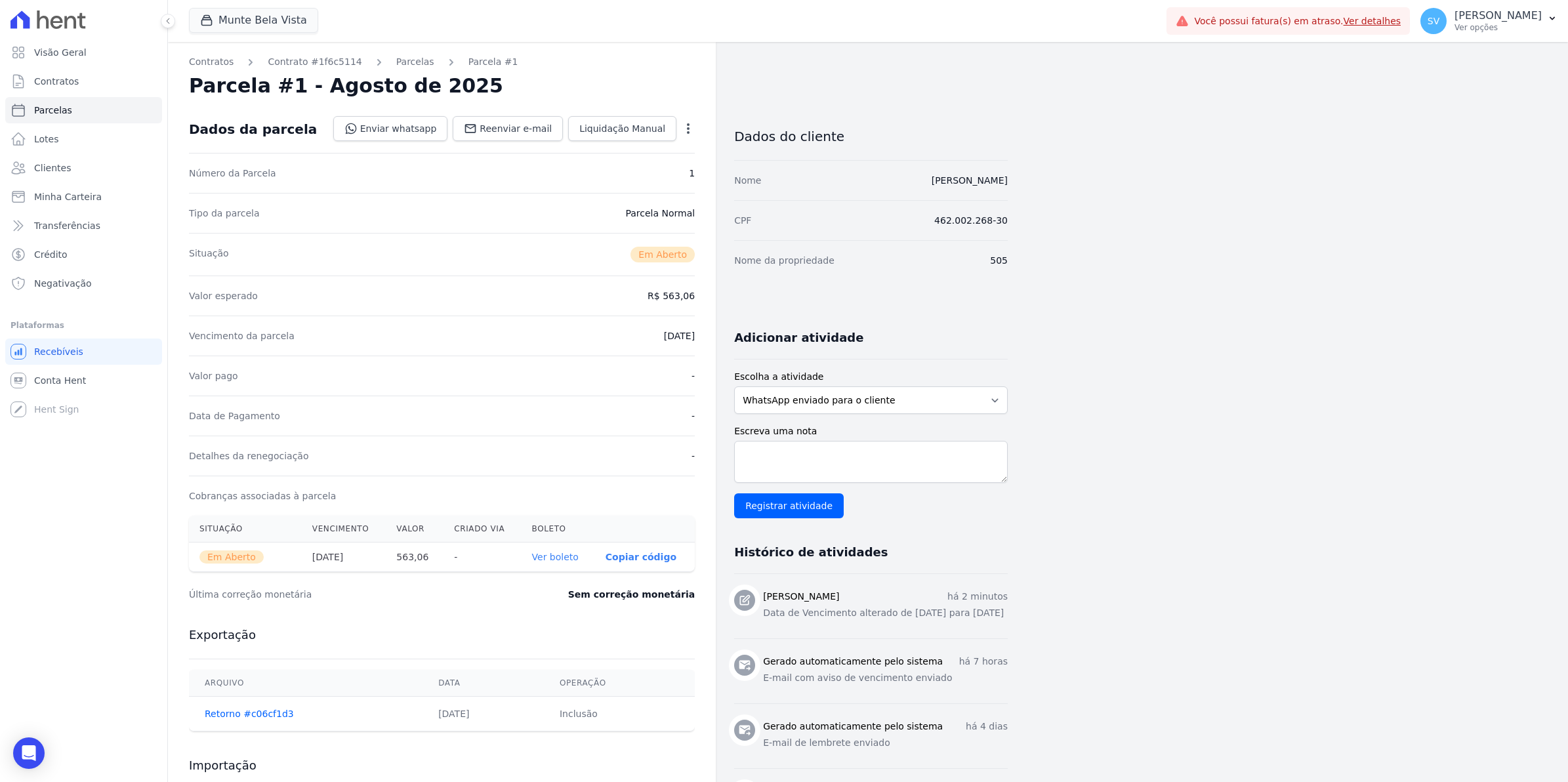
click at [560, 556] on link "Ver boleto" at bounding box center [555, 557] width 47 height 10
click at [576, 558] on link "Ver boleto" at bounding box center [555, 557] width 47 height 10
click at [680, 335] on dd "19/09/2025" at bounding box center [679, 336] width 31 height 13
drag, startPoint x: 680, startPoint y: 335, endPoint x: 687, endPoint y: 132, distance: 203.1
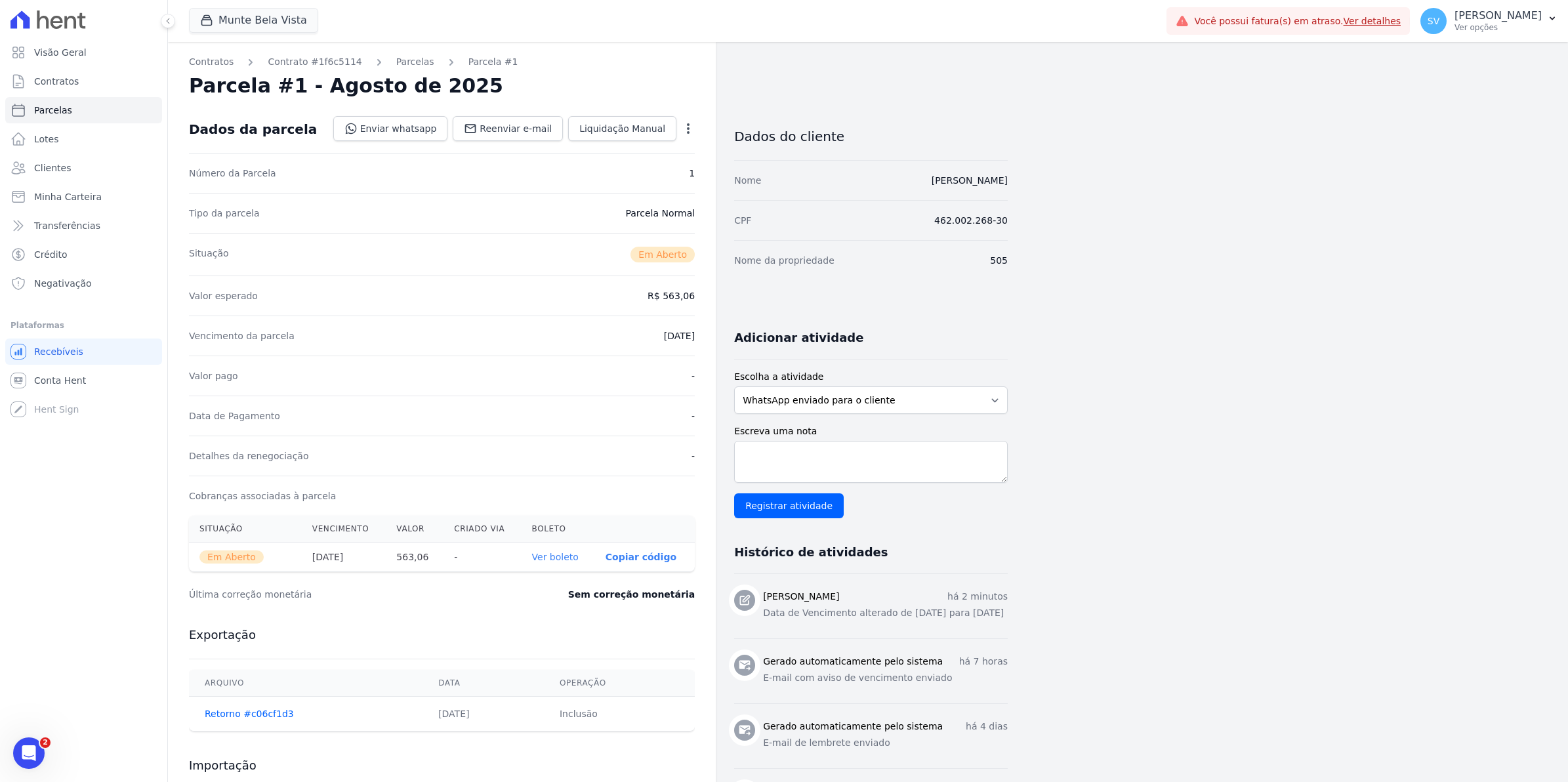
click at [687, 131] on icon "button" at bounding box center [688, 129] width 13 height 13
click at [601, 142] on link "Alterar" at bounding box center [632, 147] width 116 height 23
click at [650, 338] on input "[DATE]" at bounding box center [643, 335] width 103 height 28
type input "2025-08-19"
click at [684, 129] on link "Salvar" at bounding box center [669, 128] width 51 height 25
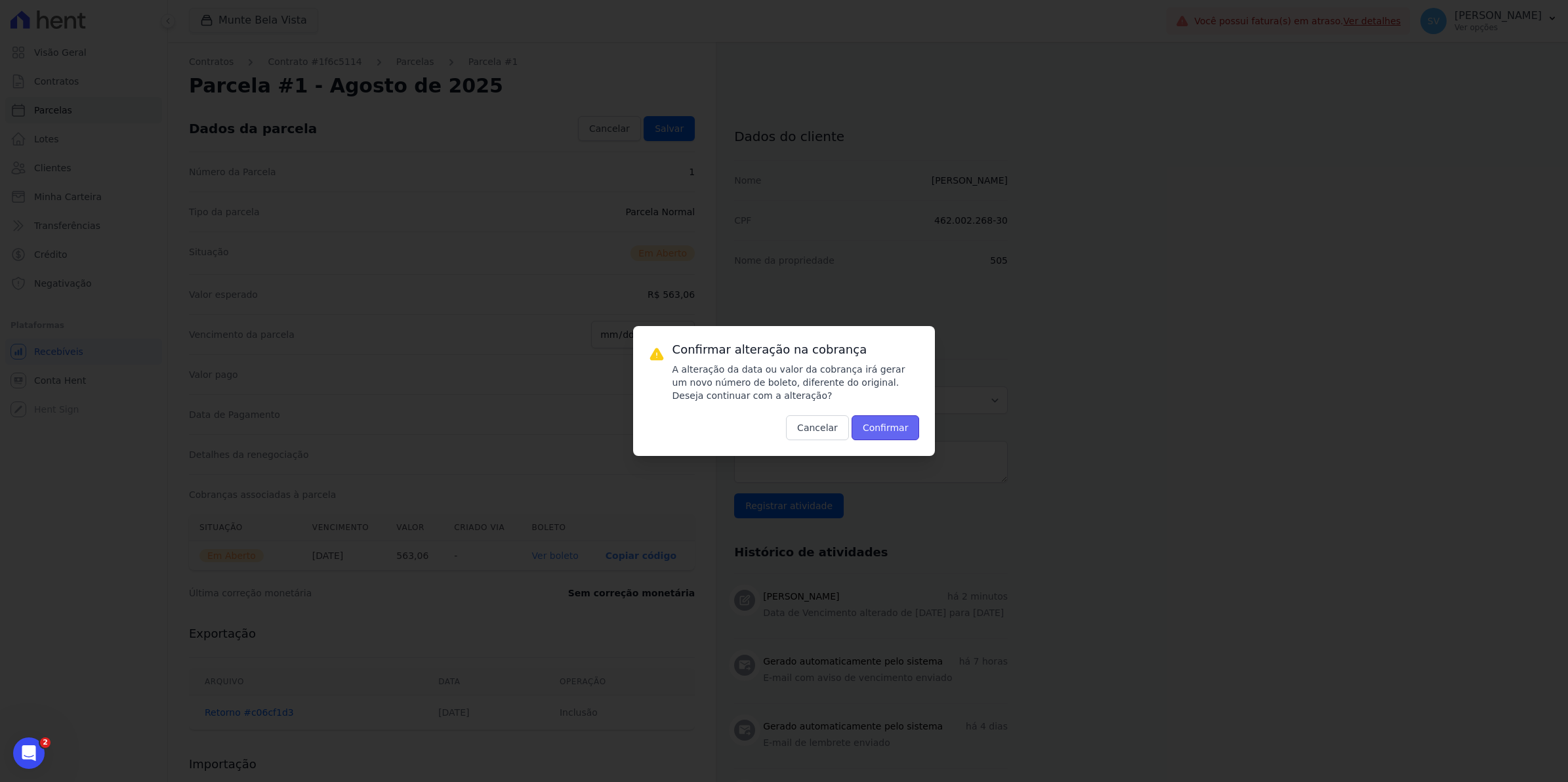
click at [887, 435] on button "Confirmar" at bounding box center [885, 428] width 68 height 25
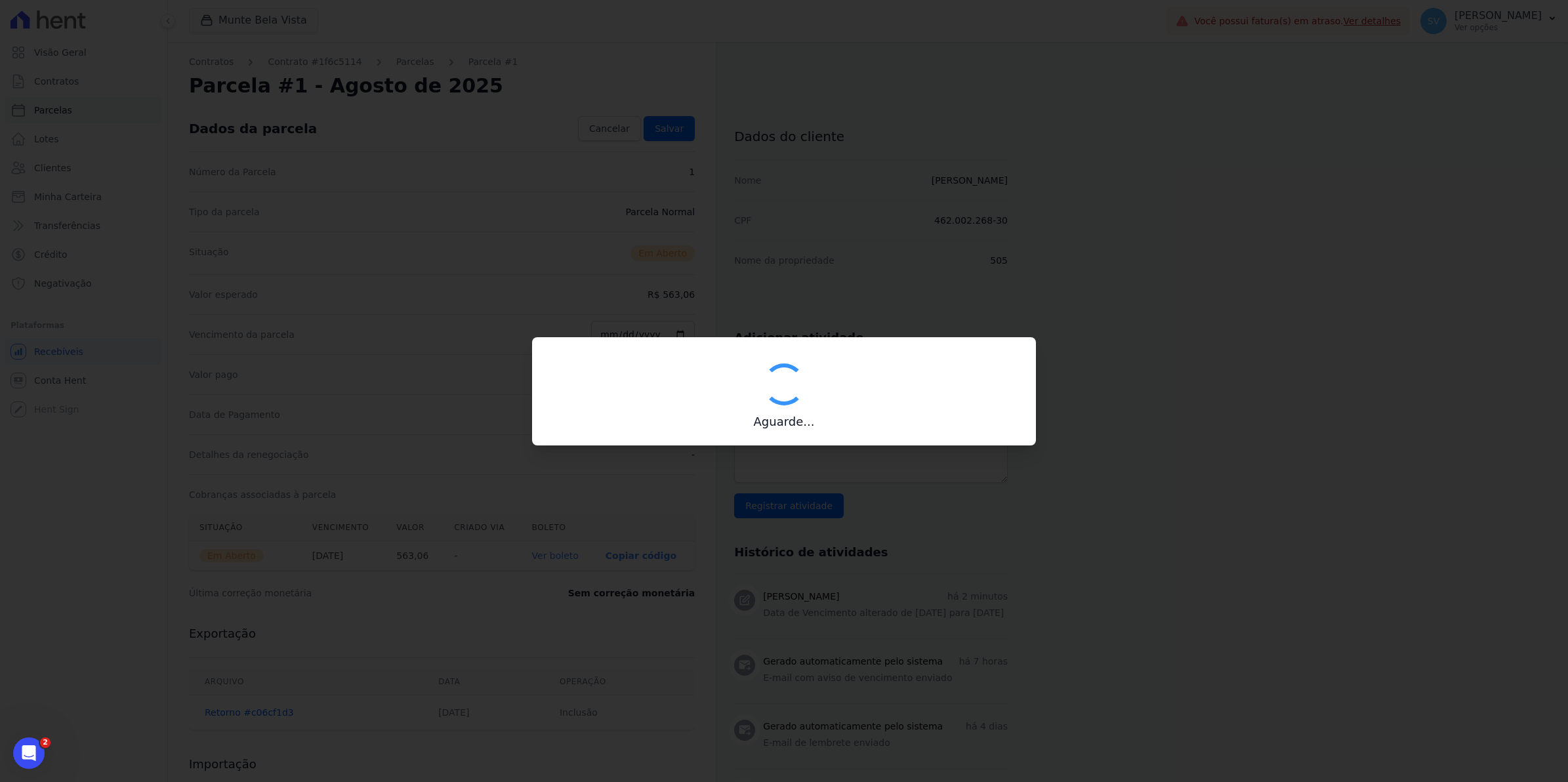
type input "00190000090335103300000635872179811740000056306"
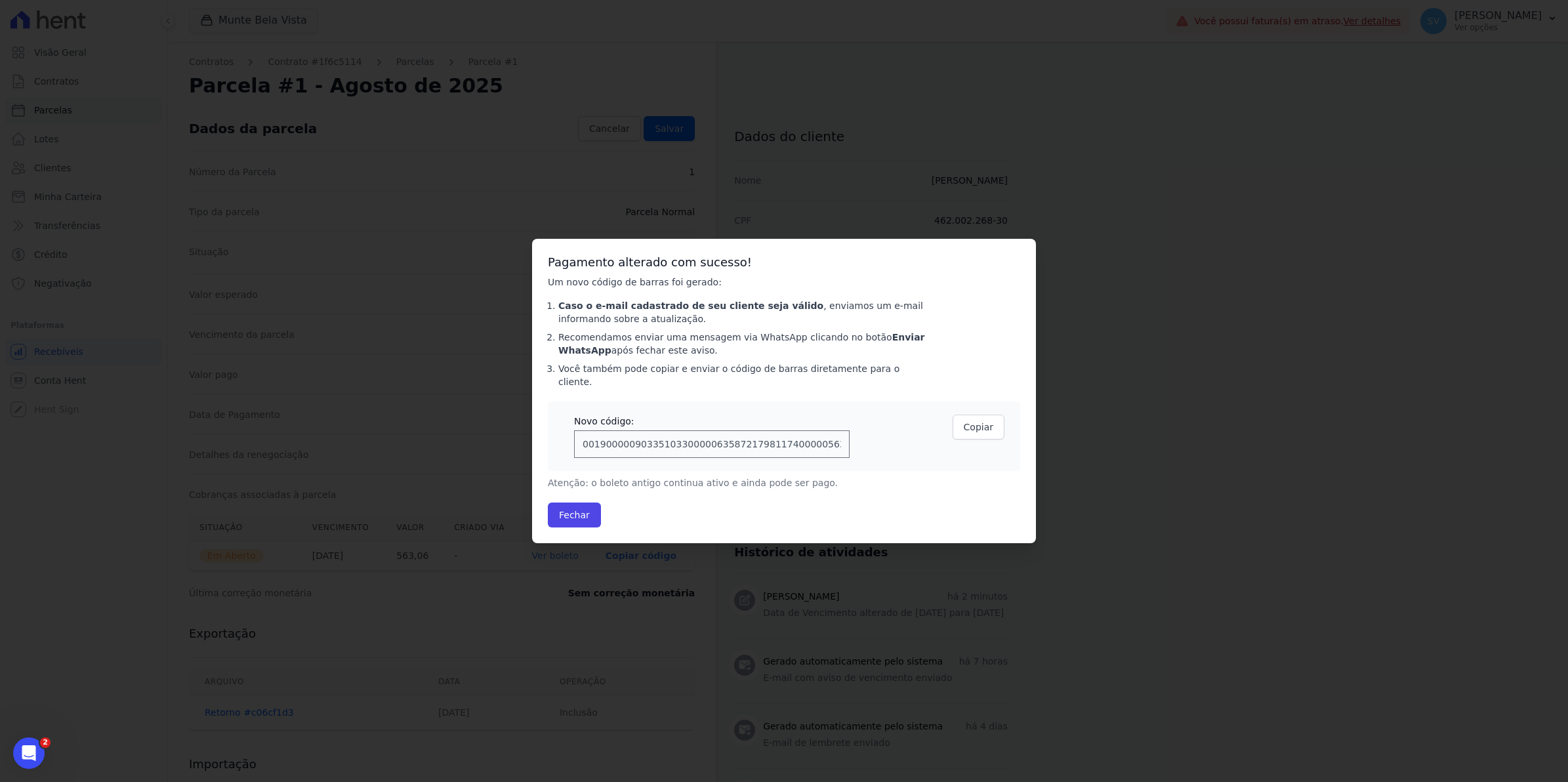
drag, startPoint x: 771, startPoint y: 253, endPoint x: 747, endPoint y: 511, distance: 259.1
click at [747, 511] on div "Pagamento alterado com sucesso! Um novo código de barras foi gerado: Caso o e-m…" at bounding box center [784, 391] width 504 height 304
drag, startPoint x: 547, startPoint y: 172, endPoint x: 575, endPoint y: 200, distance: 39.6
click at [548, 172] on div "Confirmar alteração na cobrança A alteração da data ou valor da cobrança irá ge…" at bounding box center [784, 391] width 1568 height 782
click at [588, 512] on button "Fechar" at bounding box center [574, 515] width 53 height 25
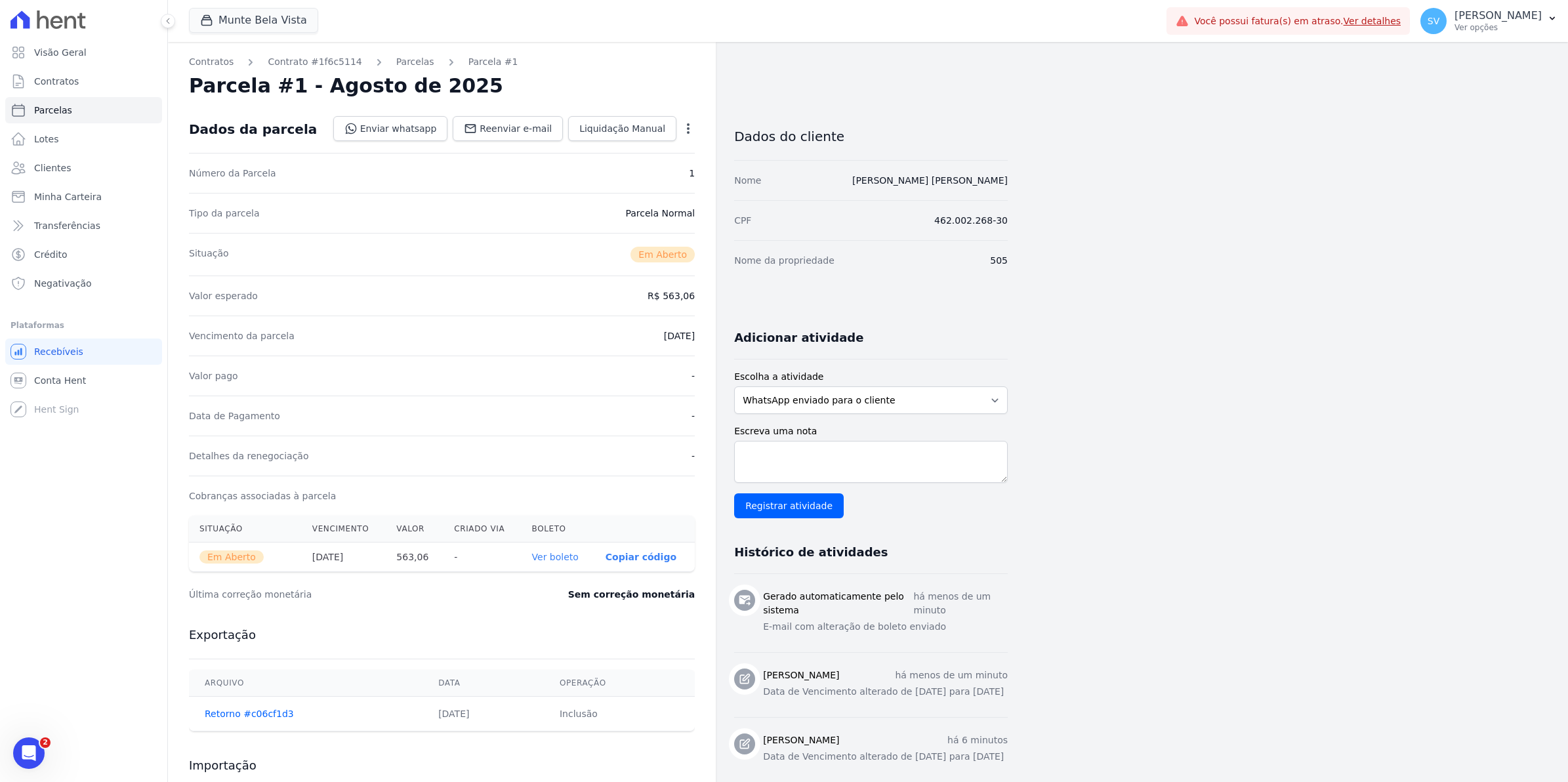
click at [555, 559] on link "Ver boleto" at bounding box center [555, 557] width 47 height 10
drag, startPoint x: 222, startPoint y: 61, endPoint x: 251, endPoint y: 83, distance: 36.4
click at [222, 61] on link "Contratos" at bounding box center [211, 62] width 45 height 14
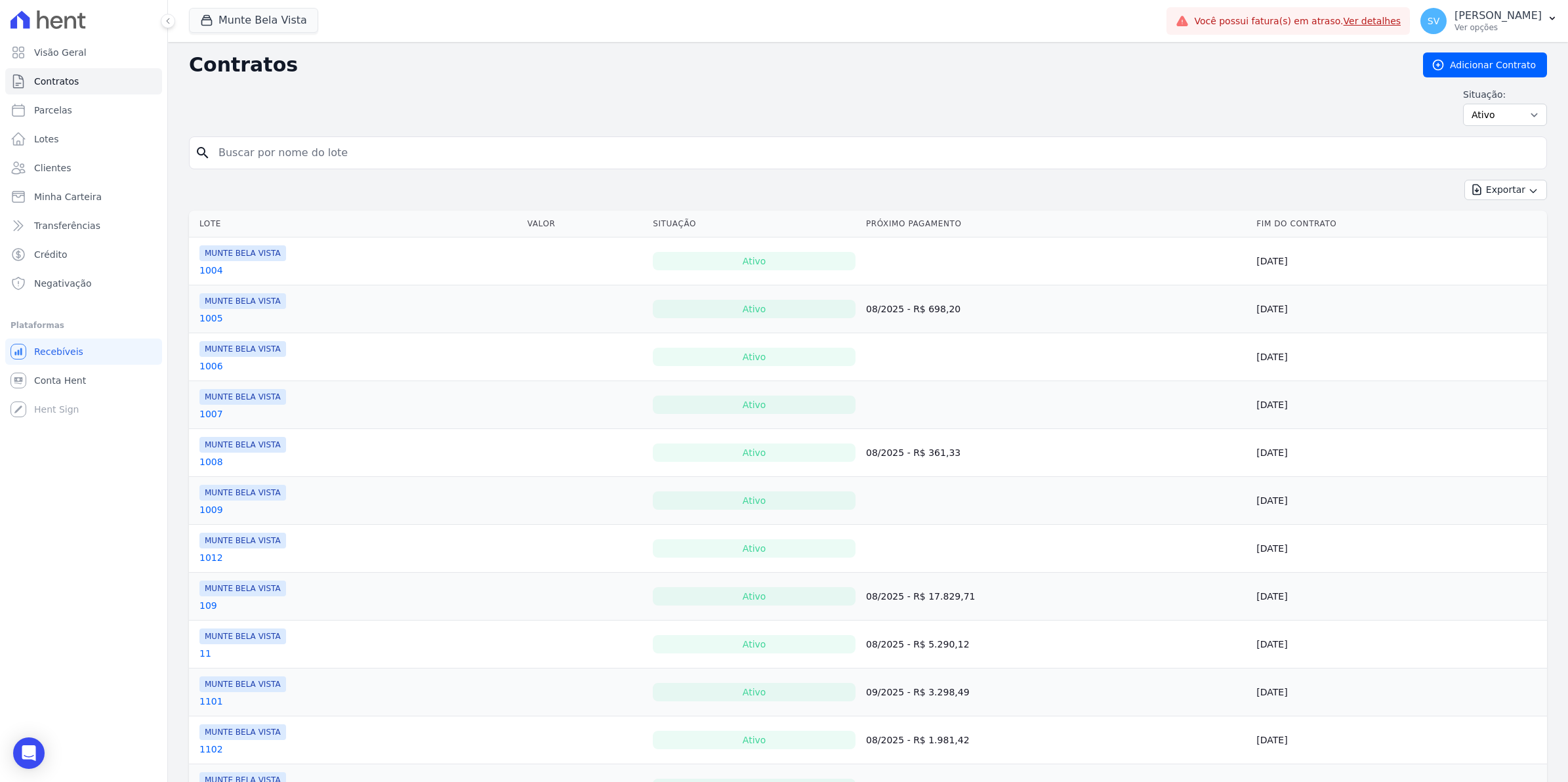
click at [293, 147] on input "search" at bounding box center [876, 153] width 1331 height 26
click at [51, 116] on span "Parcelas" at bounding box center [53, 110] width 38 height 13
select select
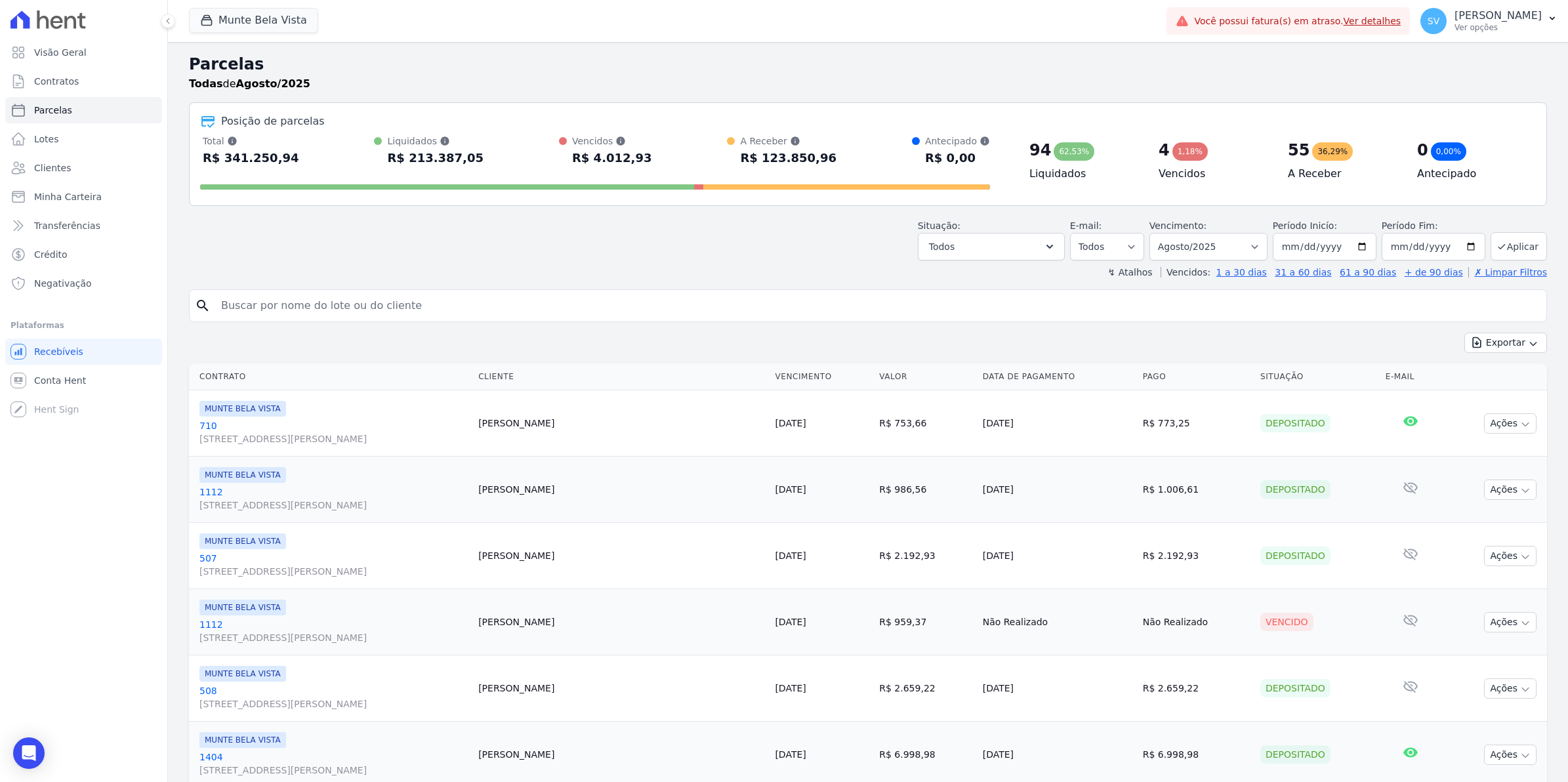
click at [298, 306] on input "search" at bounding box center [877, 306] width 1328 height 26
type input "v"
type input "[PERSON_NAME]"
select select
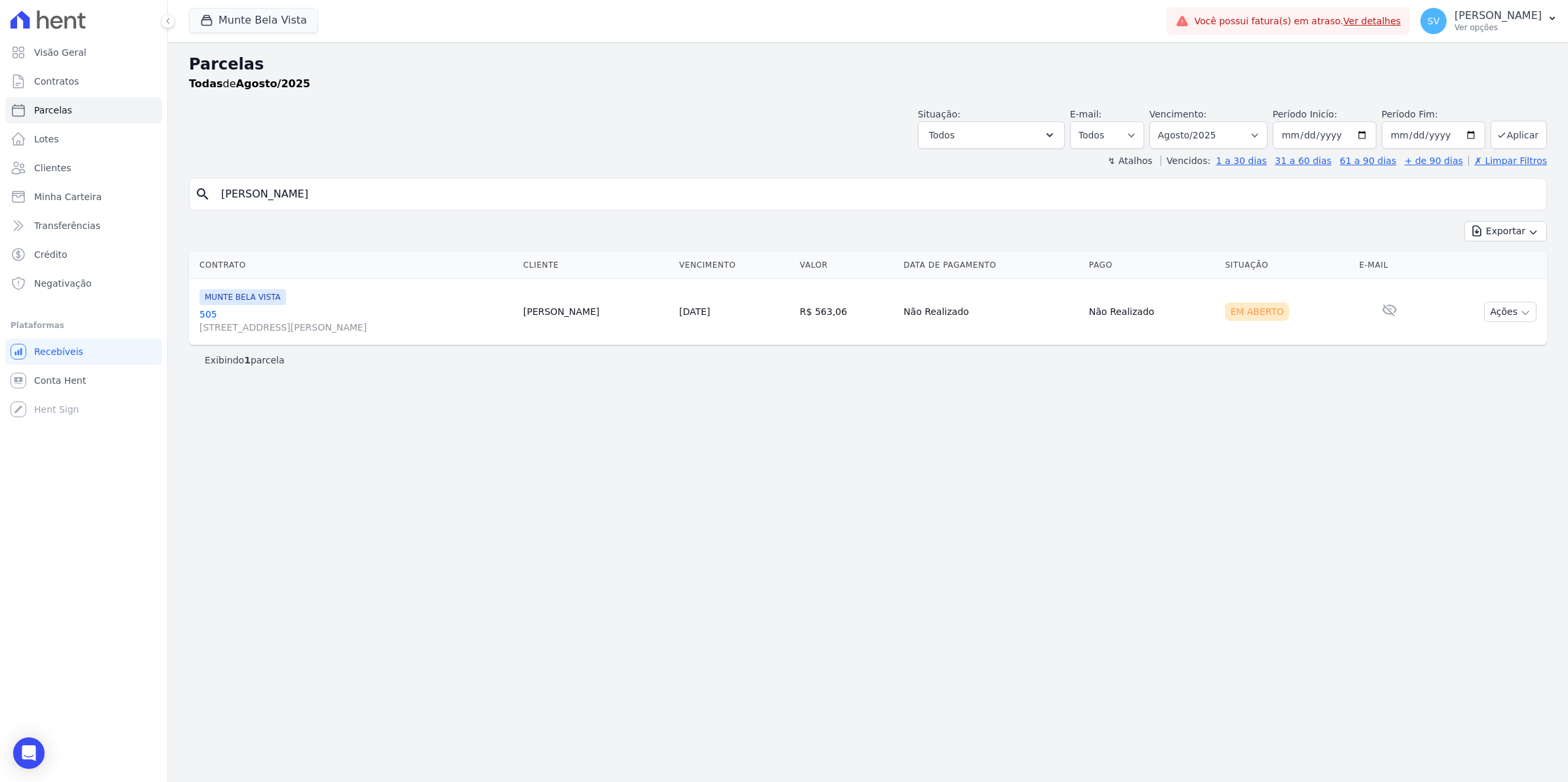
click at [207, 314] on link "[GEOGRAPHIC_DATA][STREET_ADDRESS][PERSON_NAME][GEOGRAPHIC_DATA]" at bounding box center [355, 321] width 313 height 26
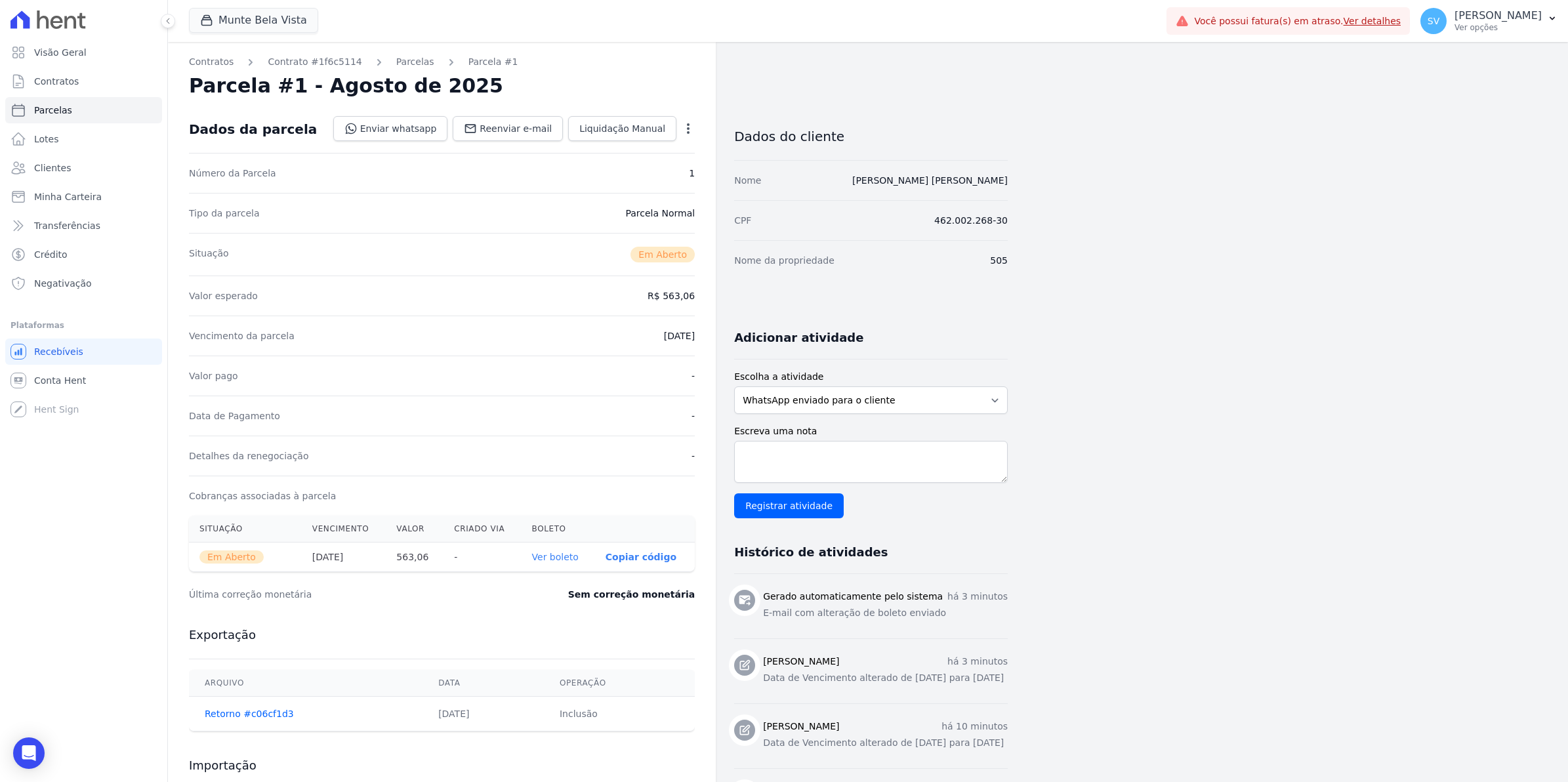
select select
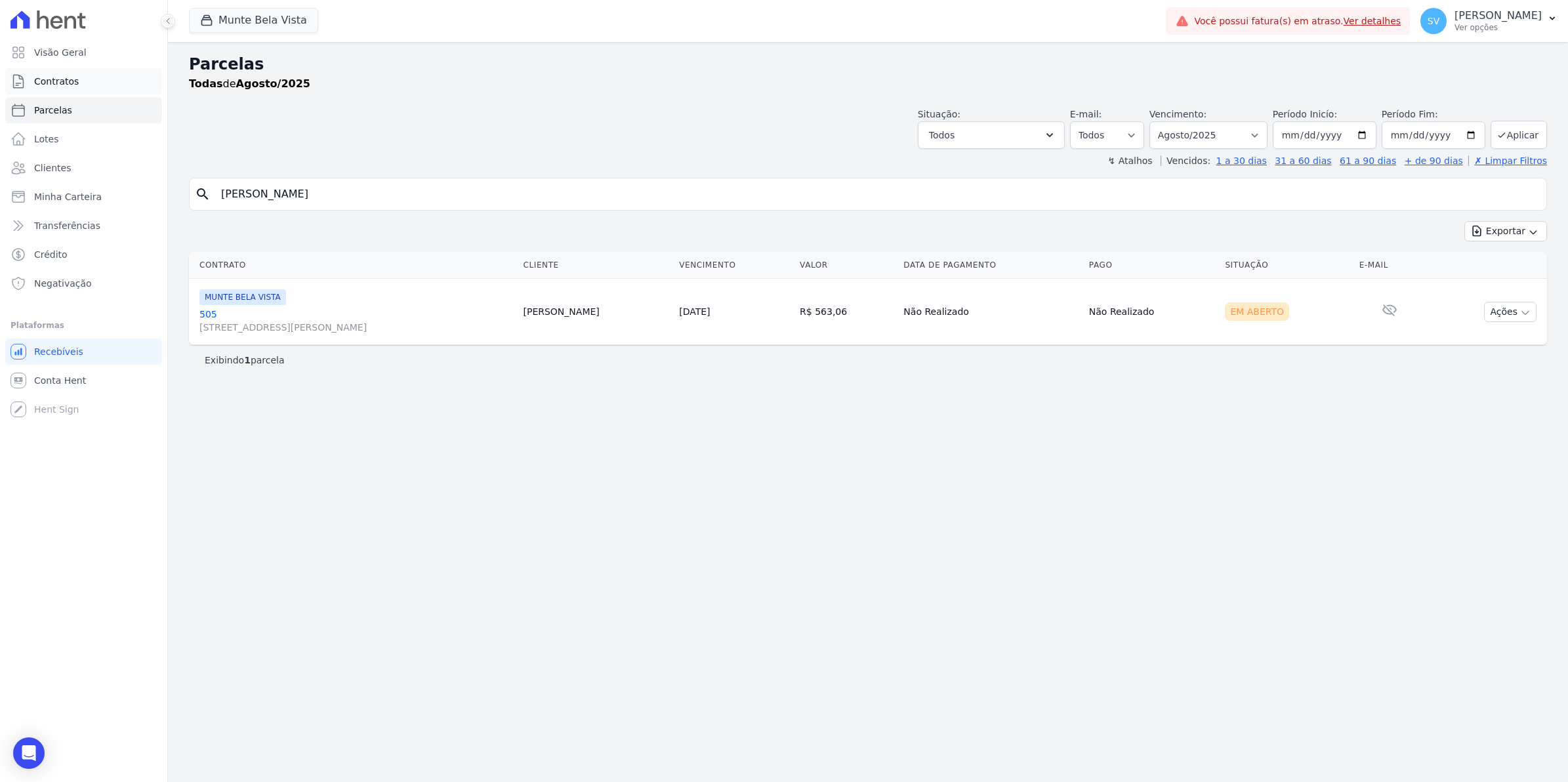
click at [57, 73] on link "Contratos" at bounding box center [84, 81] width 157 height 26
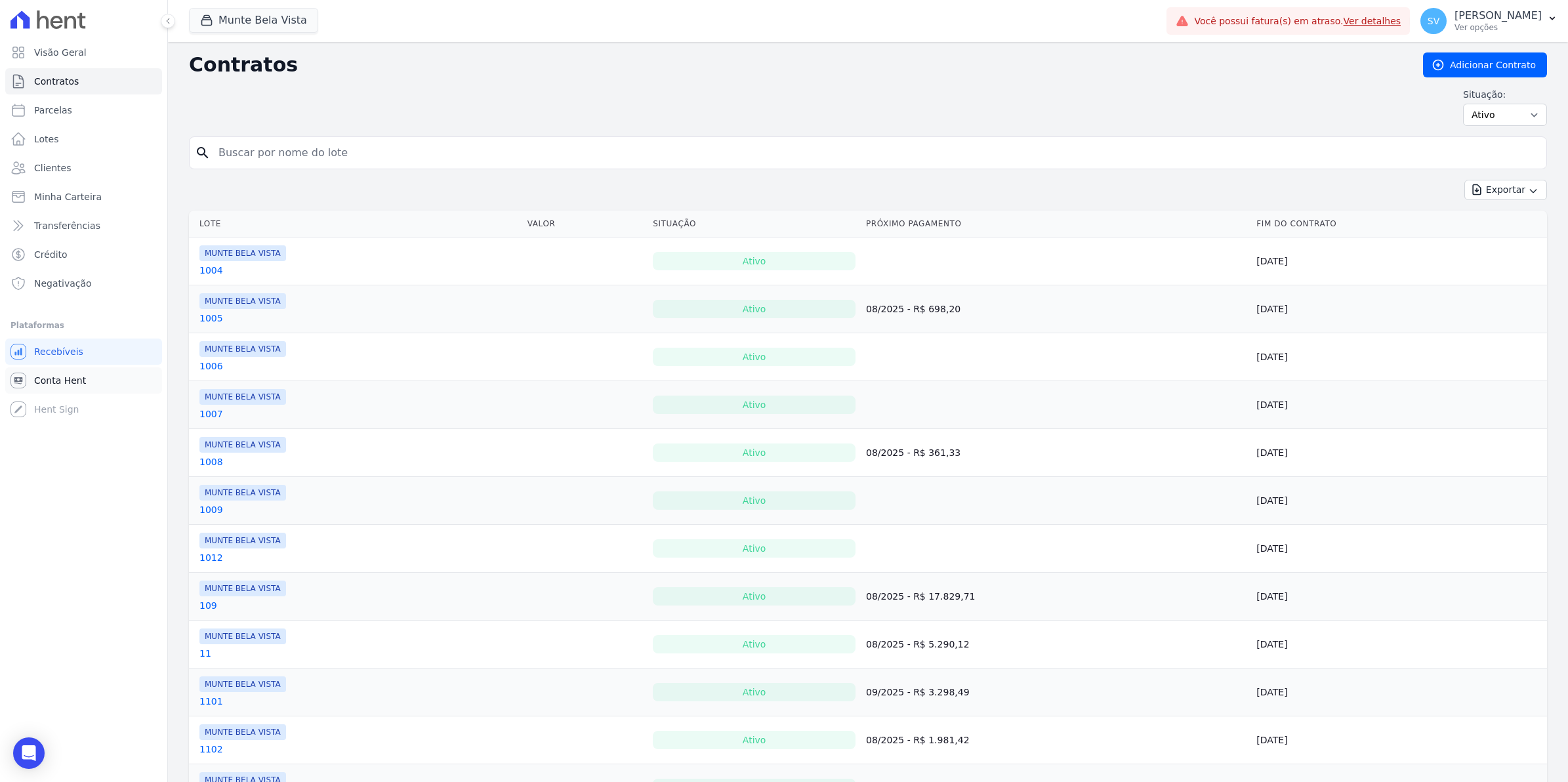
click at [64, 380] on span "Conta Hent" at bounding box center [60, 380] width 52 height 13
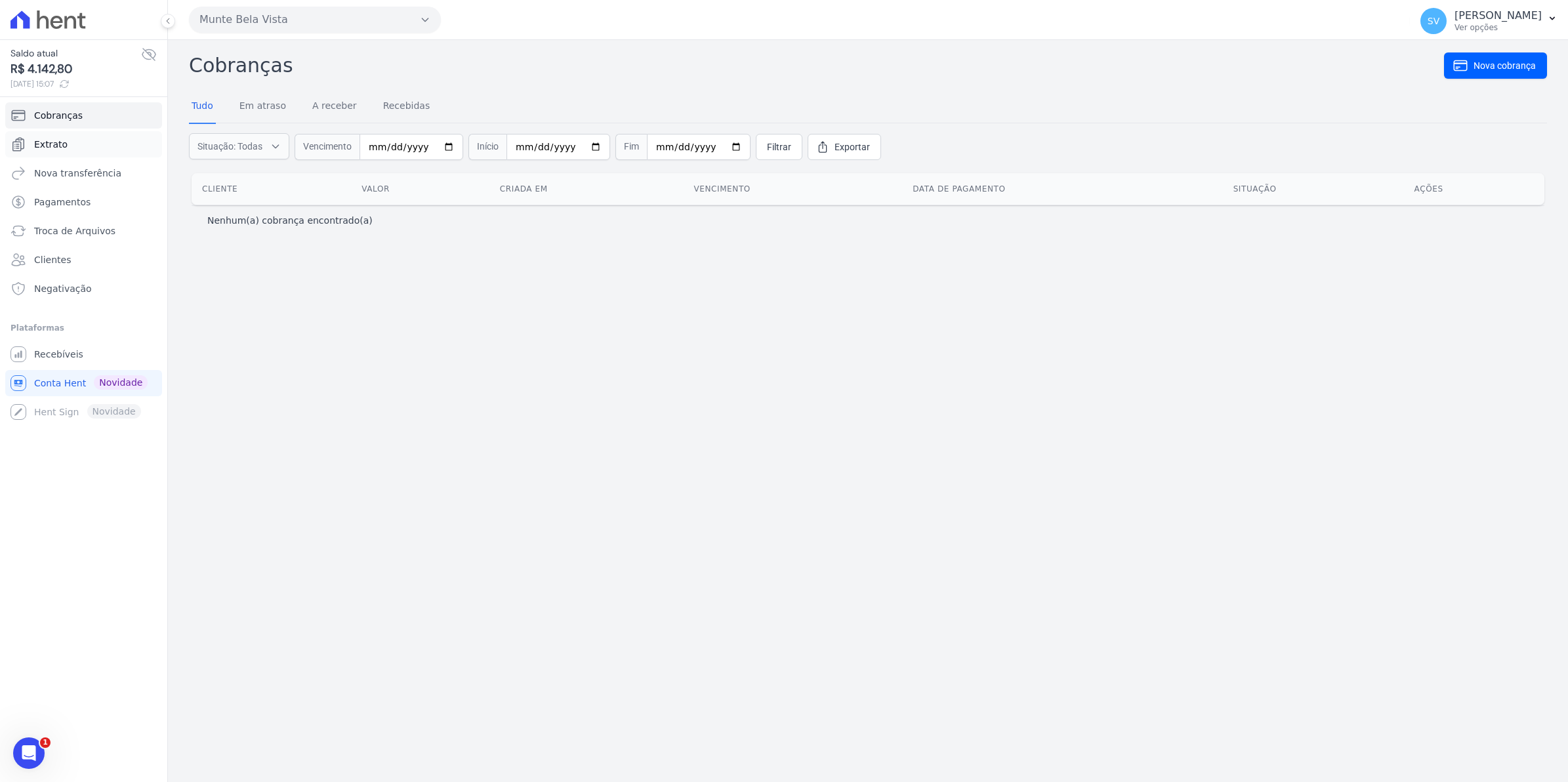
click at [53, 149] on span "Extrato" at bounding box center [51, 144] width 34 height 13
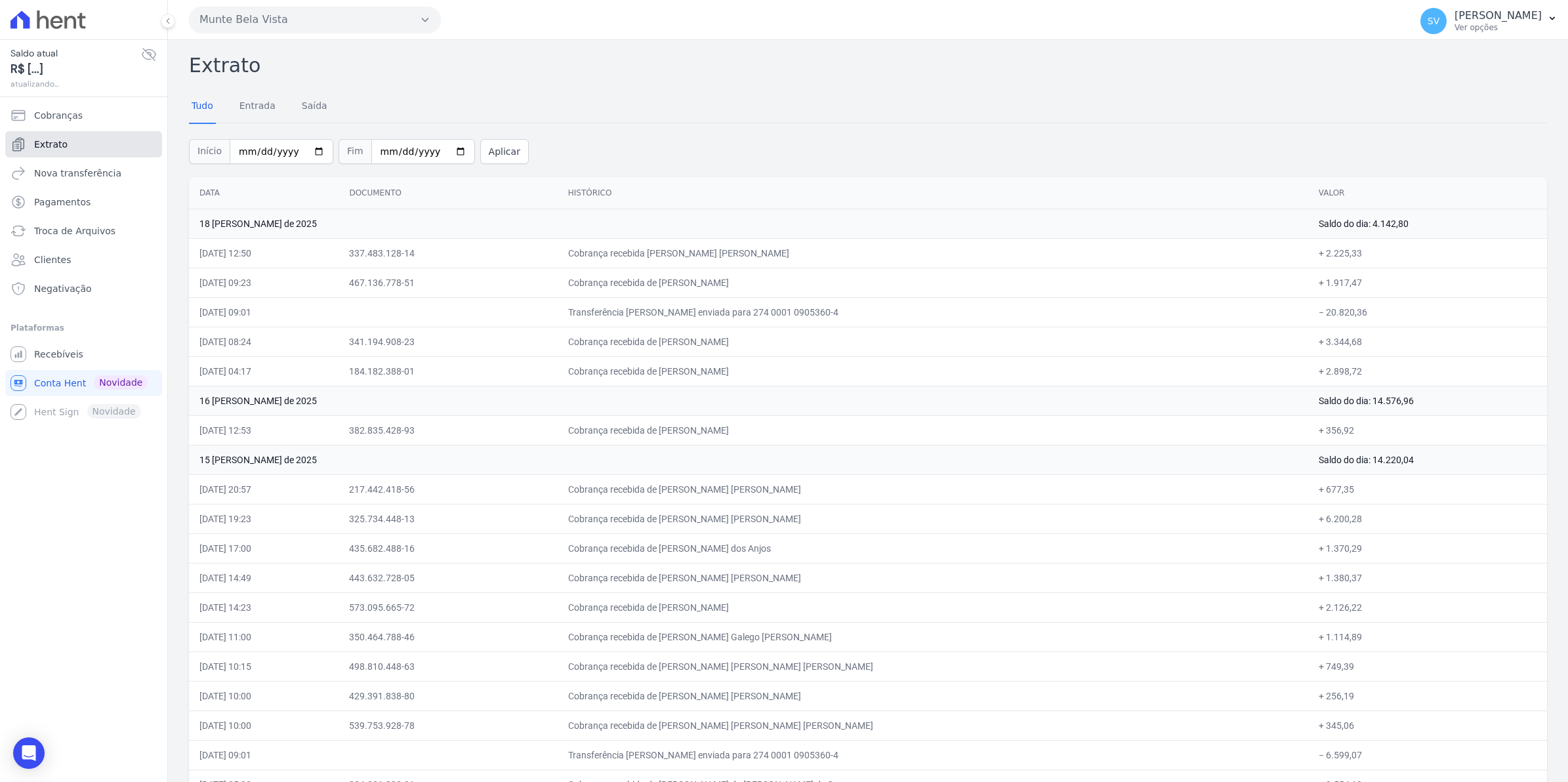
click at [56, 147] on span "Extrato" at bounding box center [51, 144] width 34 height 13
click at [34, 358] on span "Recebíveis" at bounding box center [59, 355] width 49 height 13
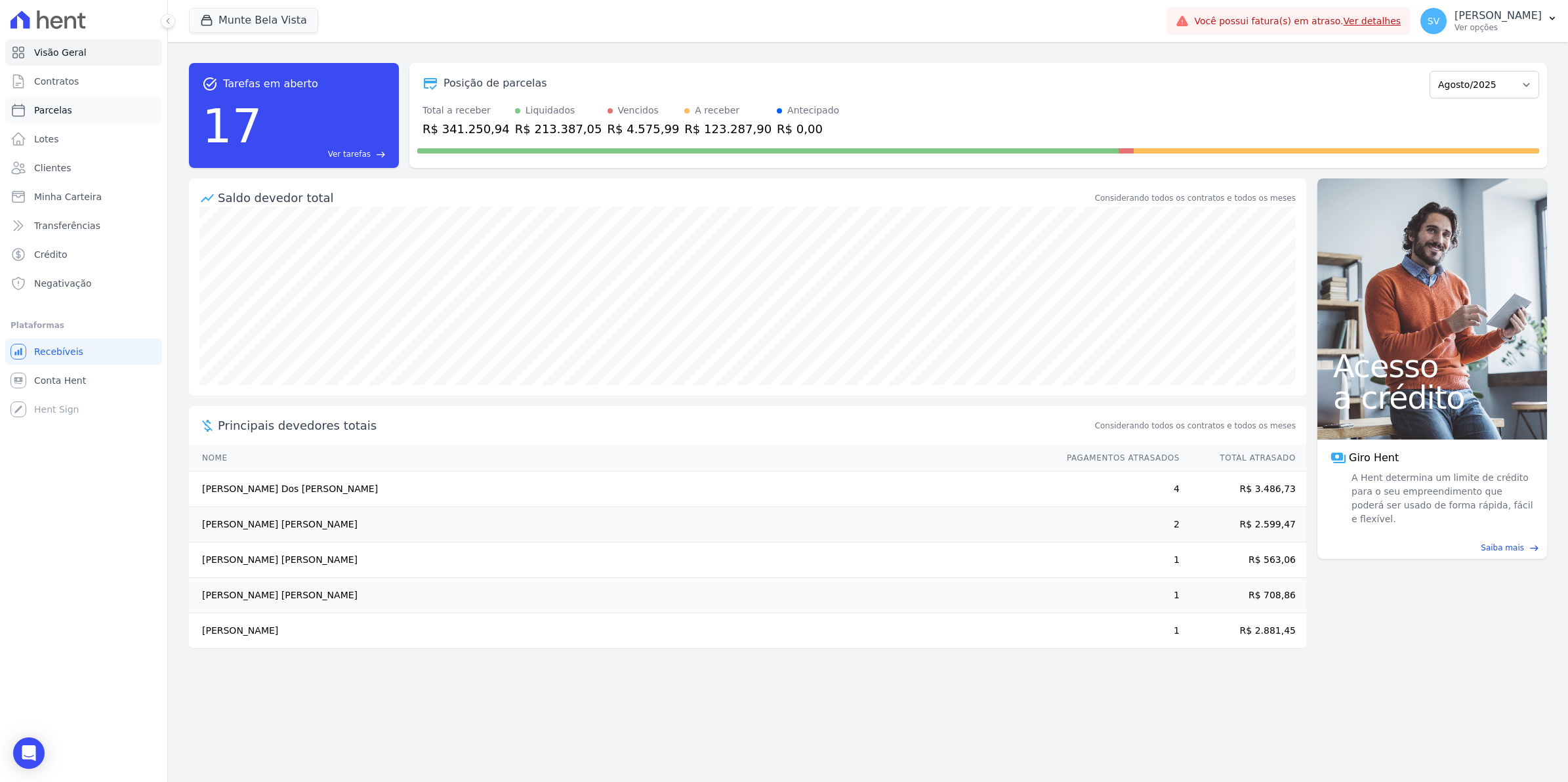
click at [47, 110] on span "Parcelas" at bounding box center [53, 110] width 38 height 13
select select
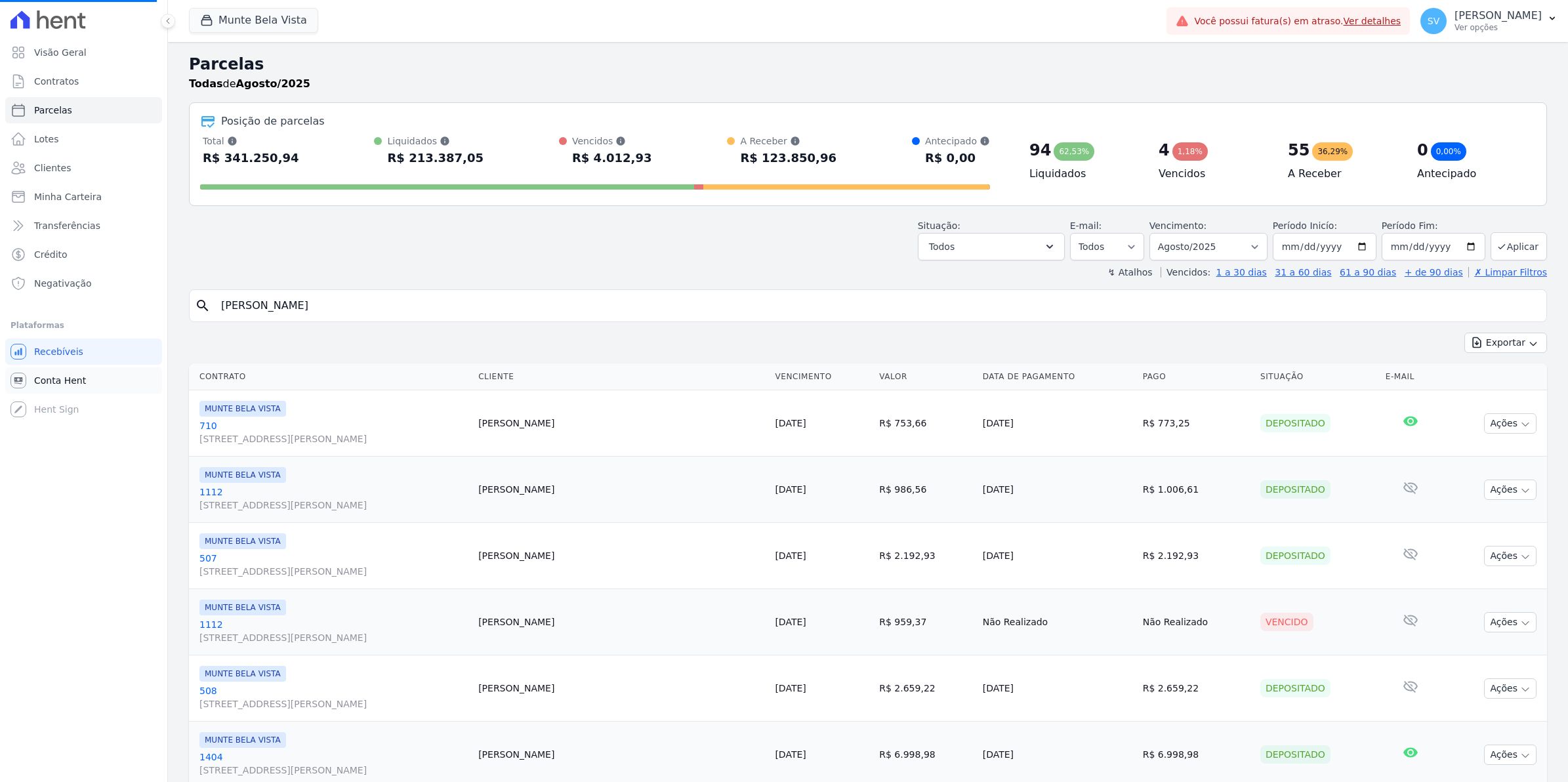
select select
click at [316, 295] on input "search" at bounding box center [877, 306] width 1328 height 26
type input "[PERSON_NAME]"
select select
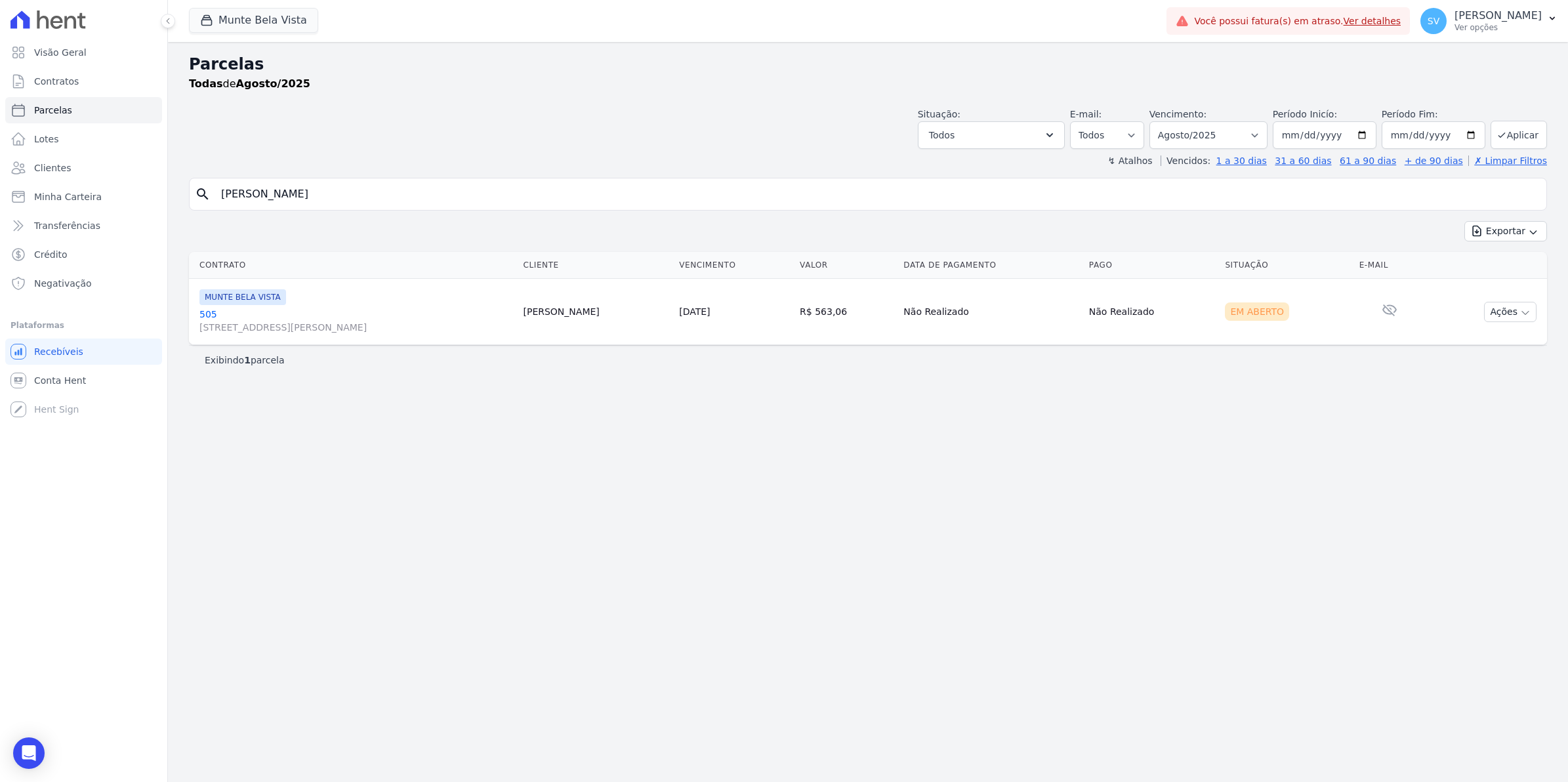
click at [210, 318] on link "[GEOGRAPHIC_DATA][STREET_ADDRESS][PERSON_NAME][GEOGRAPHIC_DATA]" at bounding box center [355, 321] width 313 height 26
